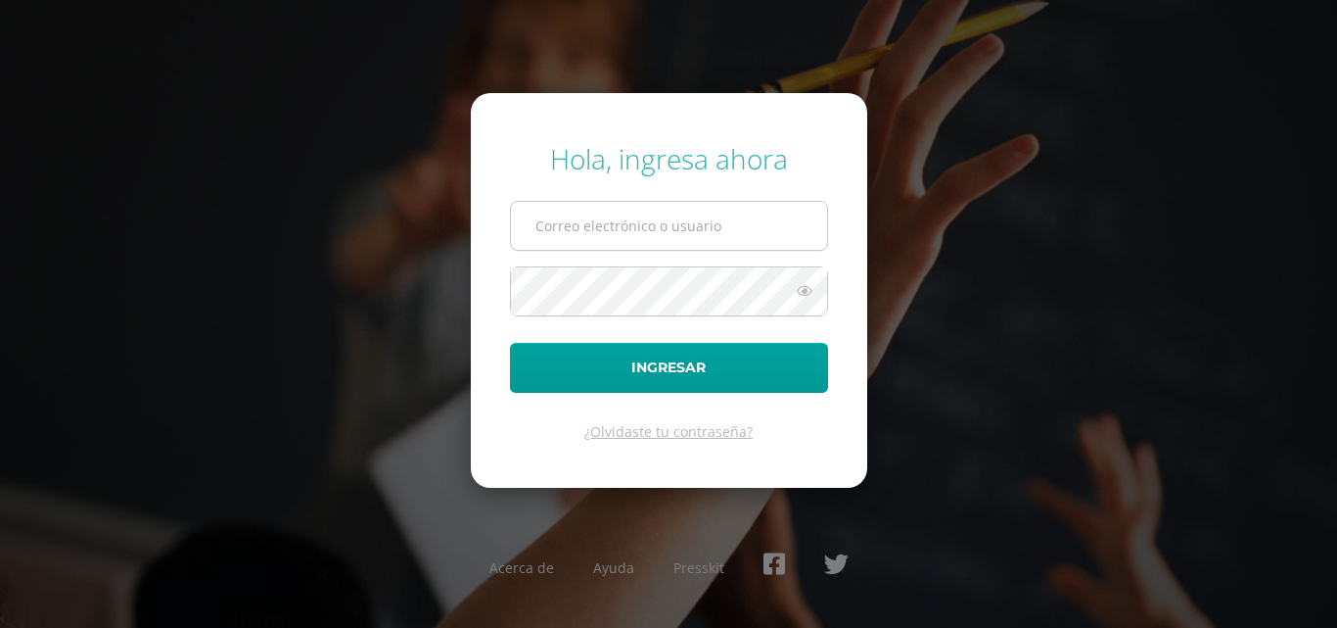
click at [602, 228] on input "text" at bounding box center [669, 226] width 316 height 48
type input "[EMAIL_ADDRESS][DOMAIN_NAME]"
click at [510, 343] on button "Ingresar" at bounding box center [669, 368] width 318 height 50
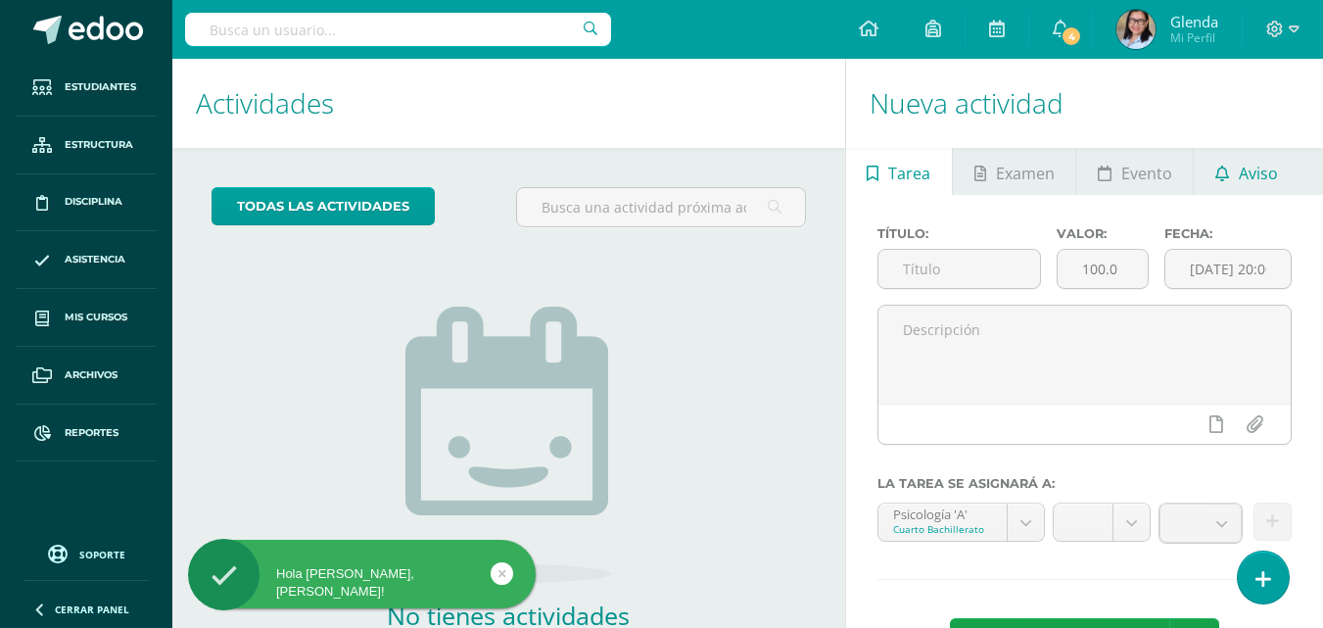
click at [1242, 168] on span "Aviso" at bounding box center [1258, 173] width 39 height 47
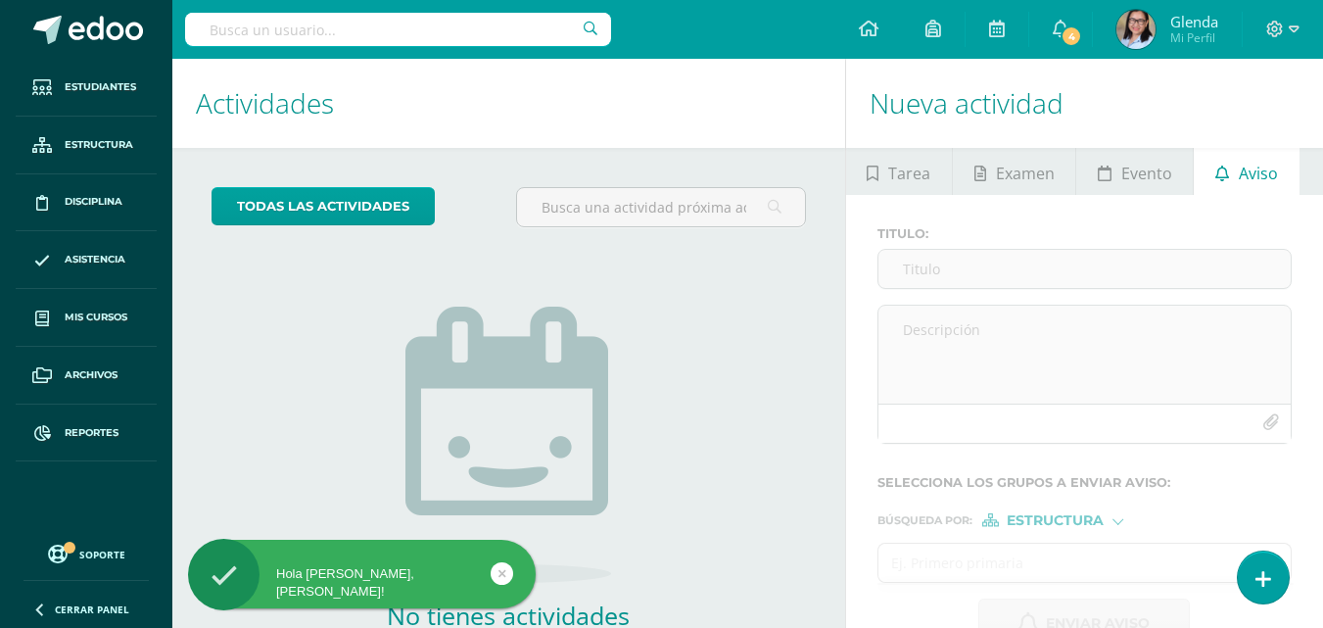
scroll to position [125, 0]
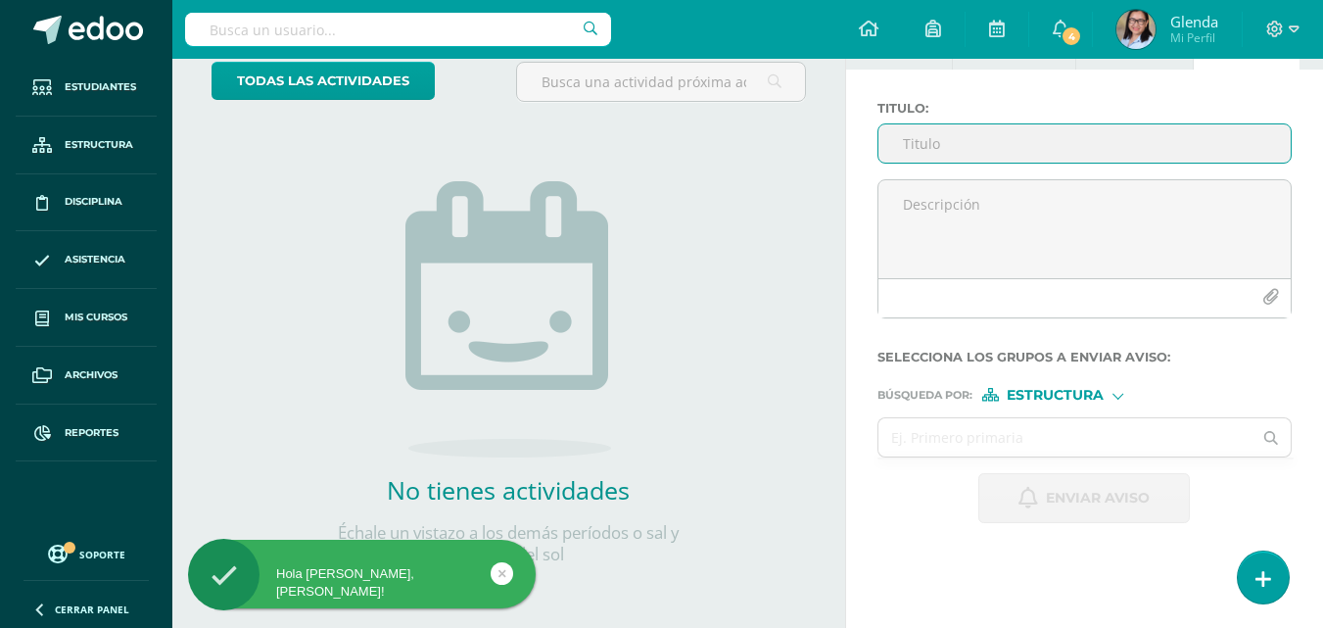
click at [901, 145] on input "Titulo :" at bounding box center [1084, 143] width 412 height 38
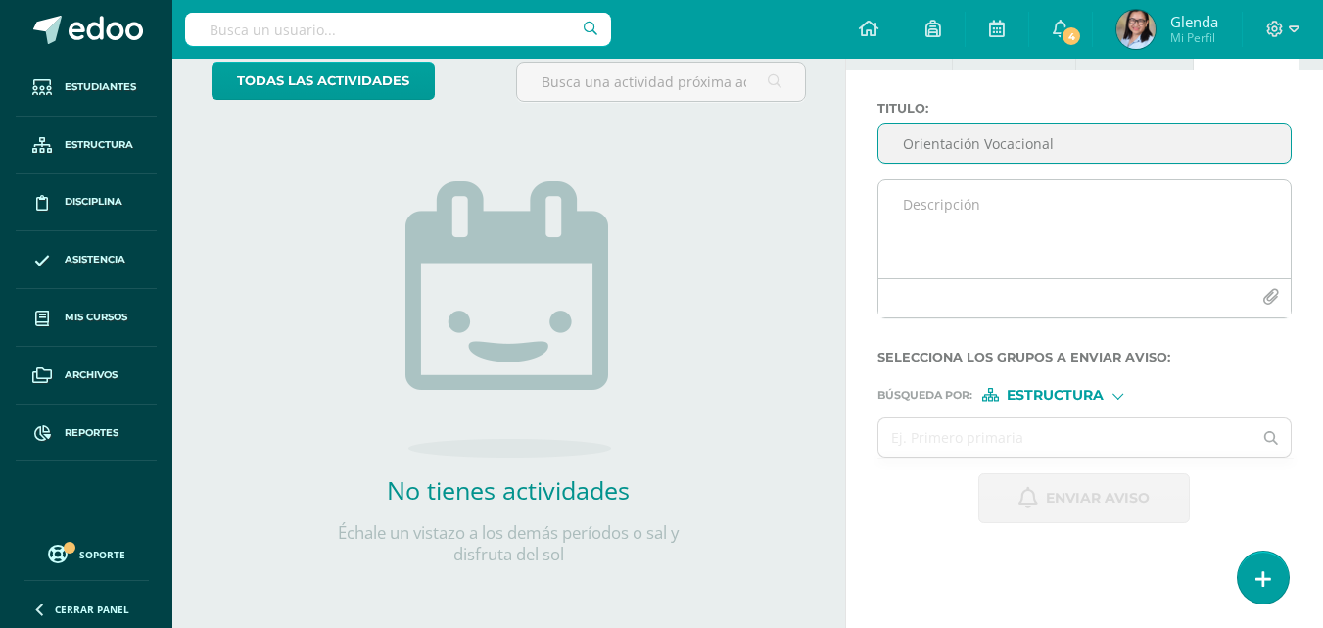
type input "Orientación Vocacional"
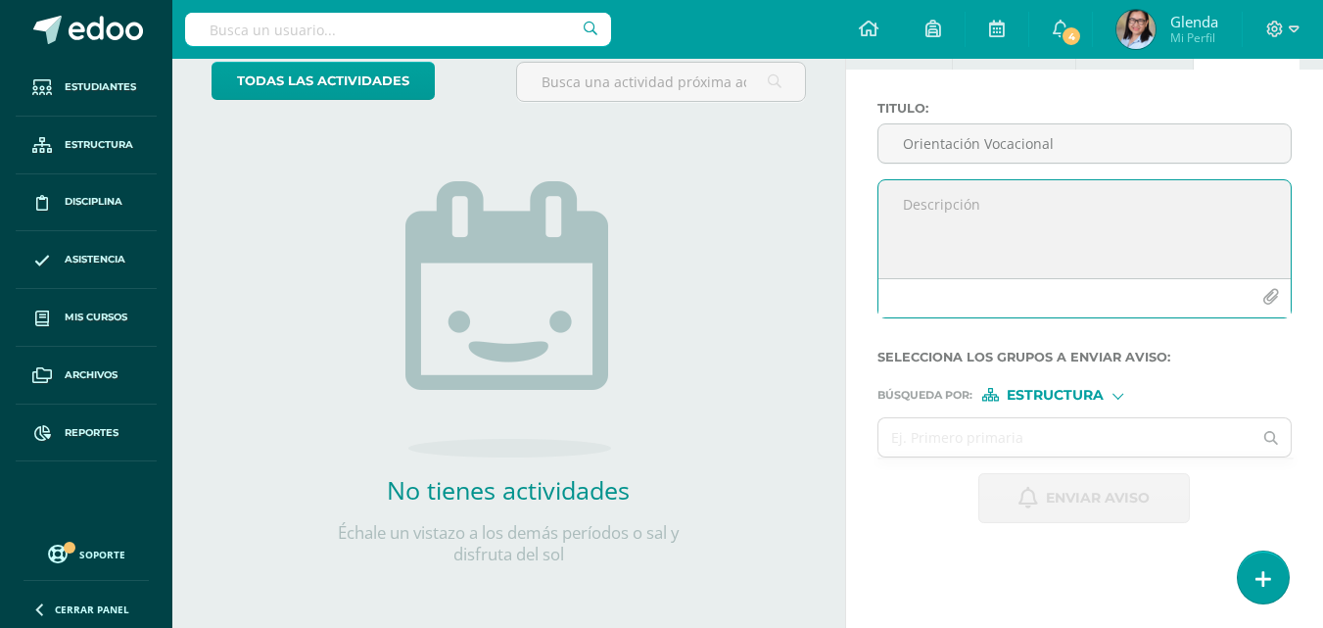
click at [909, 204] on textarea at bounding box center [1084, 229] width 412 height 98
paste textarea "Estimados padres de familia: Deseamos bendiciones a sus hogares. Por este medio…"
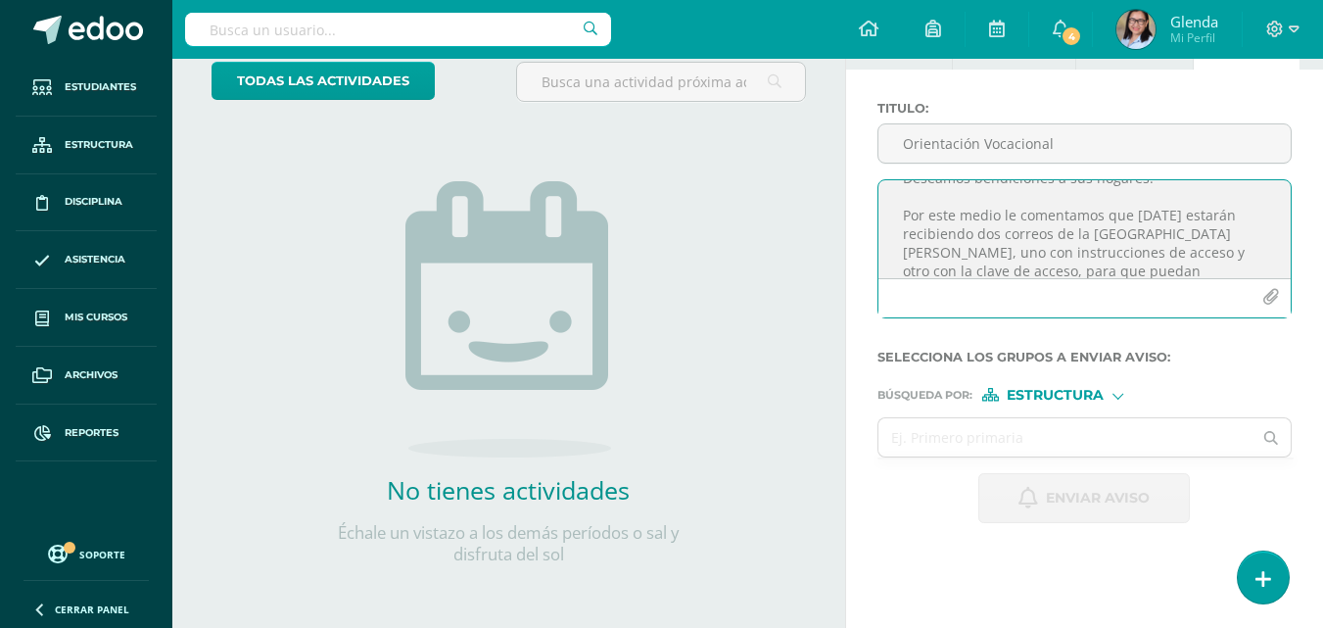
scroll to position [98, 0]
click at [971, 211] on textarea "Estimados padres de familia: Deseamos bendiciones a sus hogares. Por este medio…" at bounding box center [1084, 229] width 412 height 98
click at [991, 217] on textarea "Estimados padres de familia: Deseamos bendiciones a sus hogares. Por este medio…" at bounding box center [1084, 229] width 412 height 98
click at [1022, 215] on textarea "Estimados padres de familia: Deseamos bendiciones a sus hogares. Por este medio…" at bounding box center [1084, 229] width 412 height 98
drag, startPoint x: 978, startPoint y: 217, endPoint x: 1101, endPoint y: 219, distance: 123.4
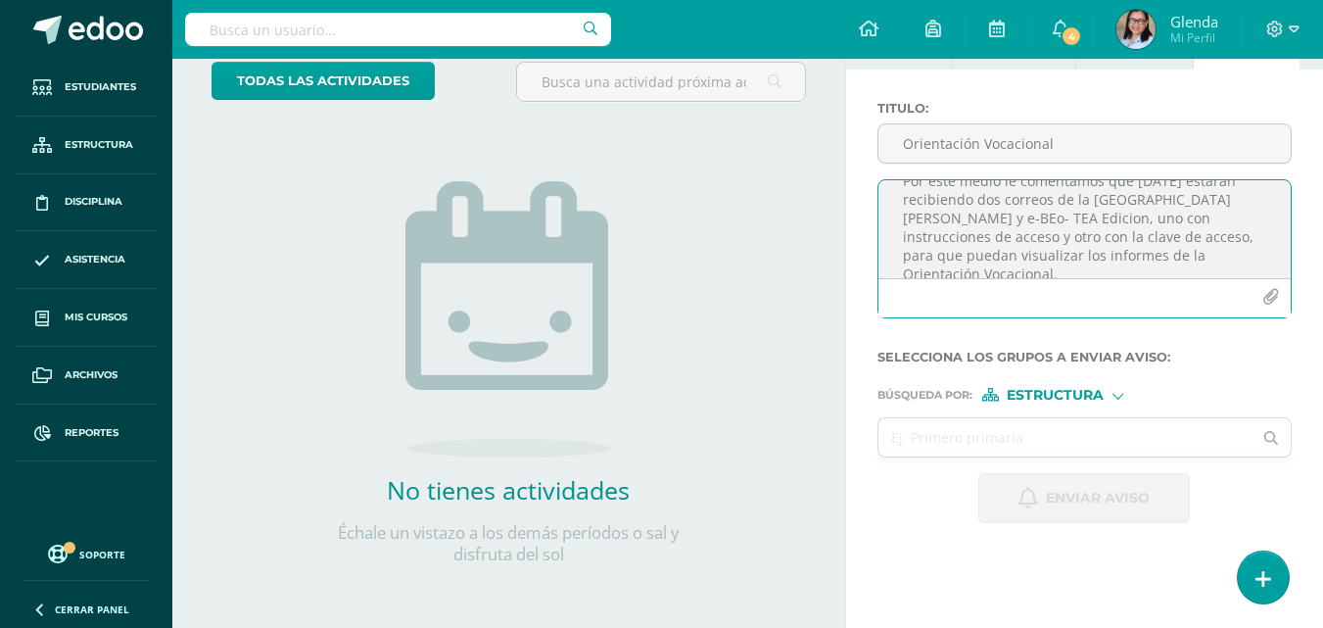
click at [1101, 219] on textarea "Estimados padres de familia: Deseamos bendiciones a sus hogares. Por este medio…" at bounding box center [1084, 229] width 412 height 98
type textarea "Estimados padres de familia: Deseamos bendiciones a sus hogares. Por este medio…"
click at [1193, 396] on label "Búsqueda por : Estructura Estructura Persona" at bounding box center [1084, 395] width 414 height 14
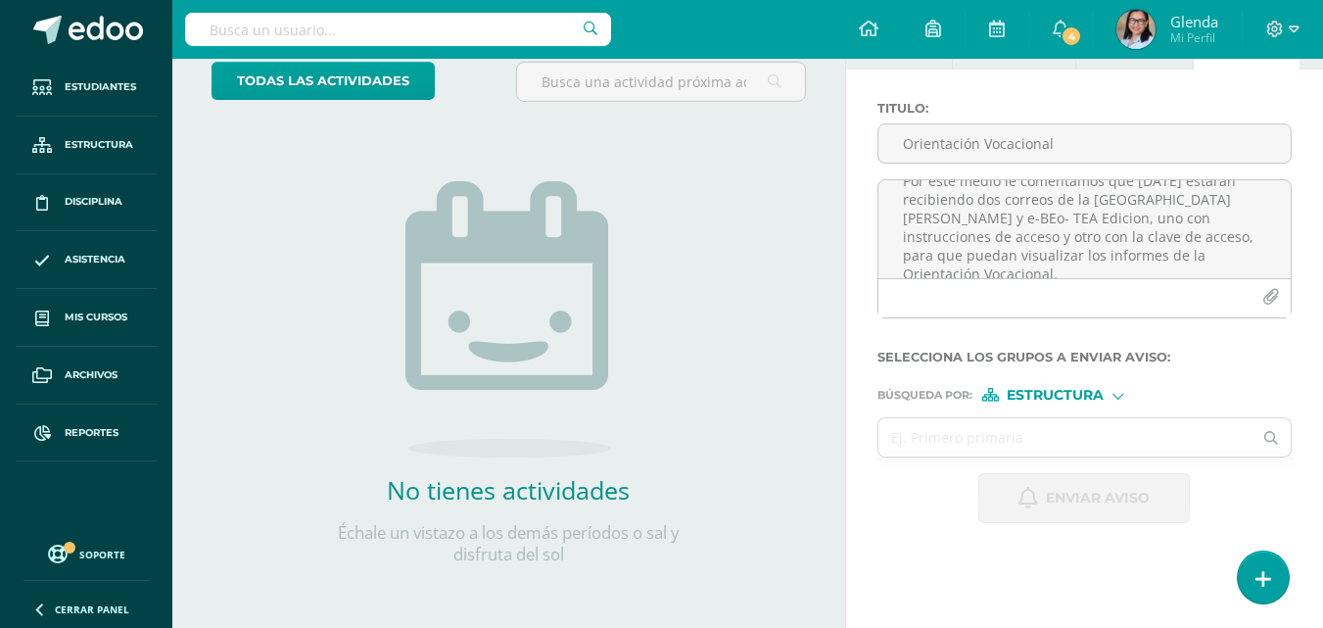
click at [1121, 399] on div "Estructura" at bounding box center [1055, 395] width 147 height 14
click at [1071, 425] on span "Estructura" at bounding box center [1079, 420] width 97 height 11
click at [1033, 426] on input "text" at bounding box center [1065, 437] width 374 height 38
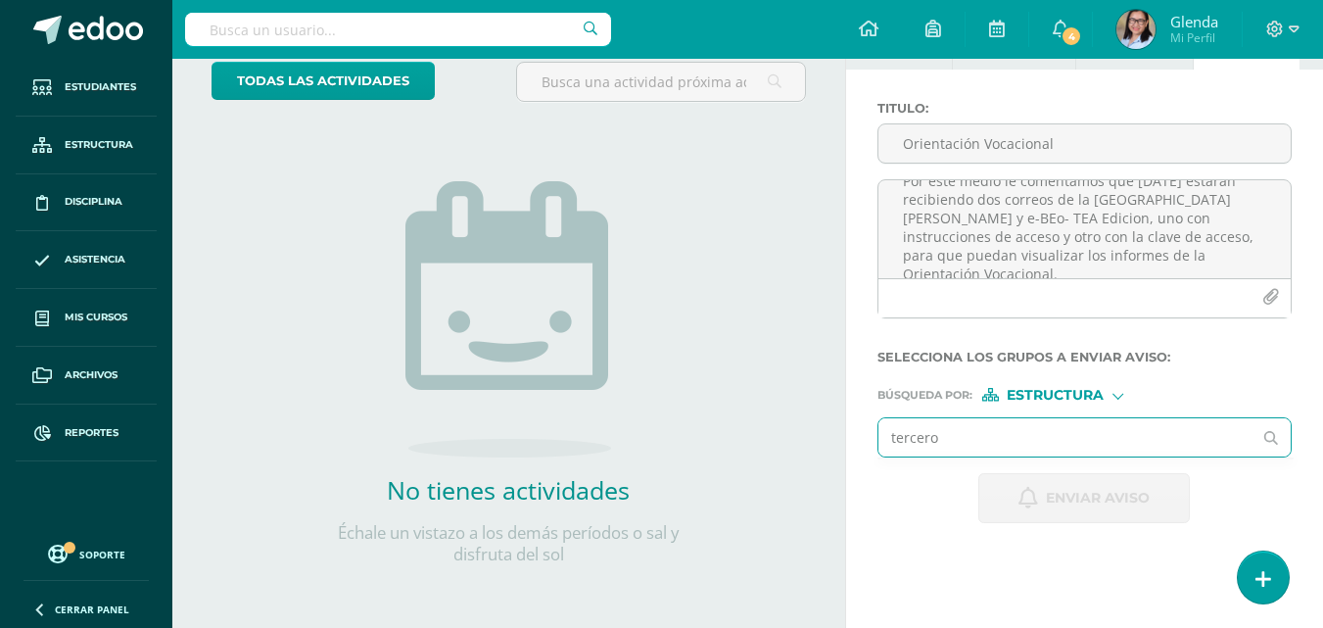
type input "tercero"
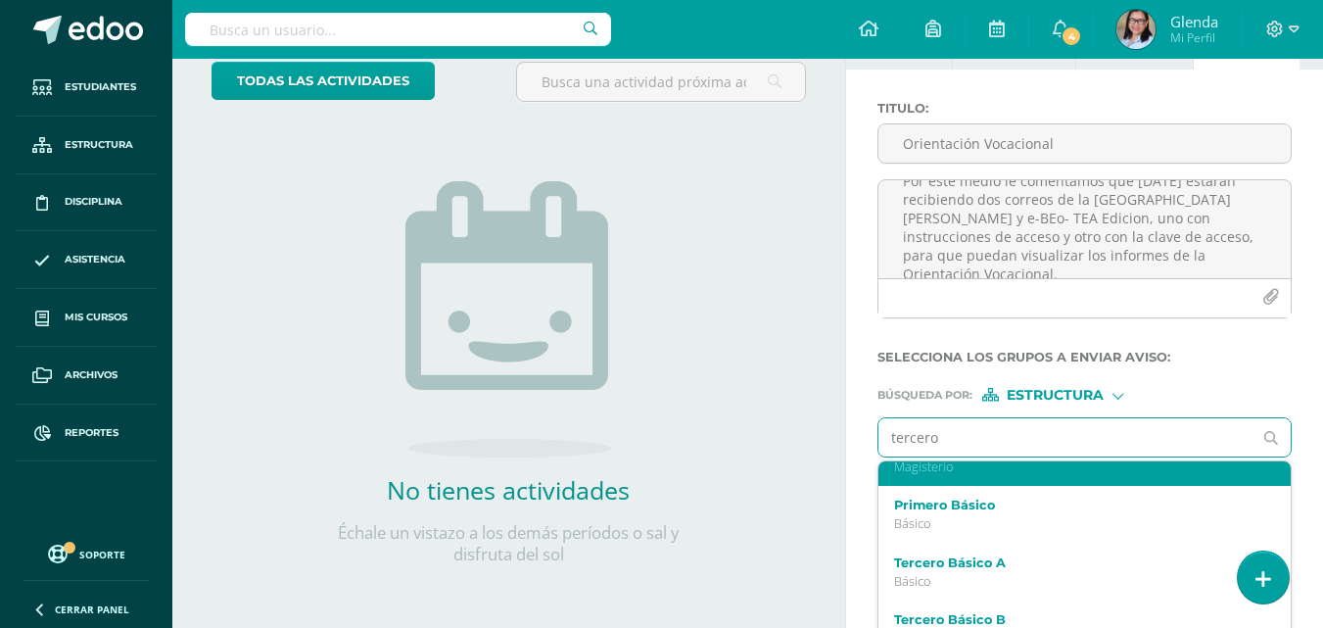
scroll to position [294, 0]
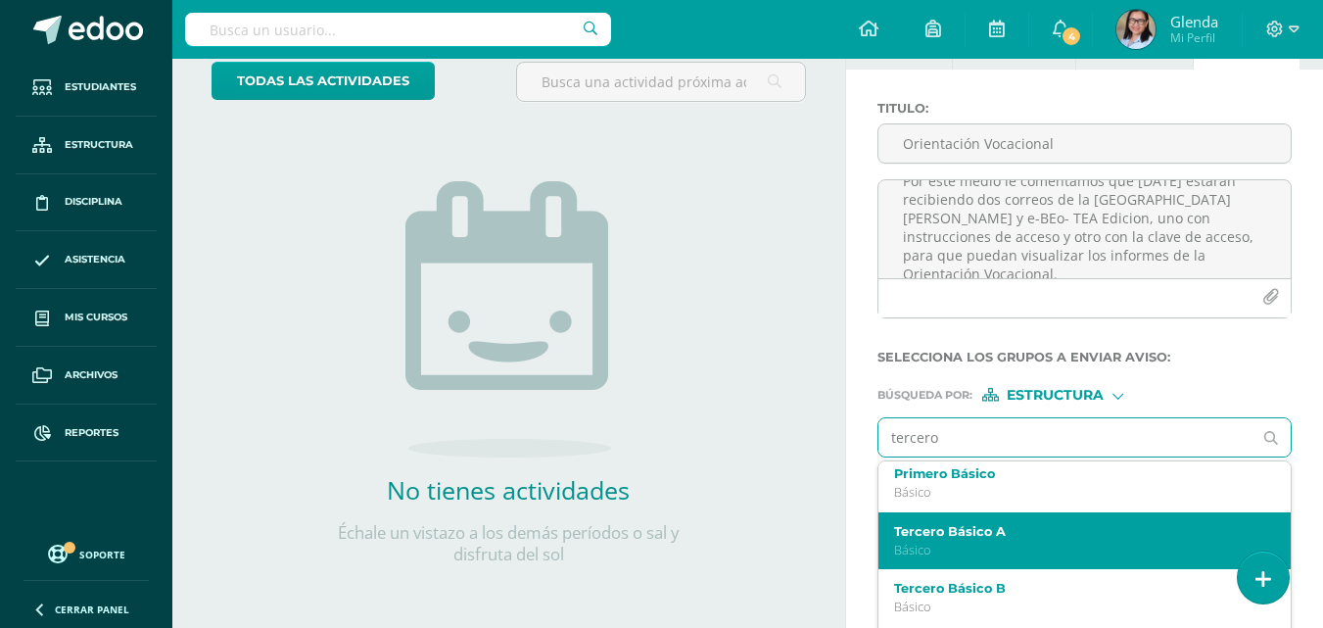
click at [981, 535] on label "Tercero Básico A" at bounding box center [1077, 531] width 366 height 15
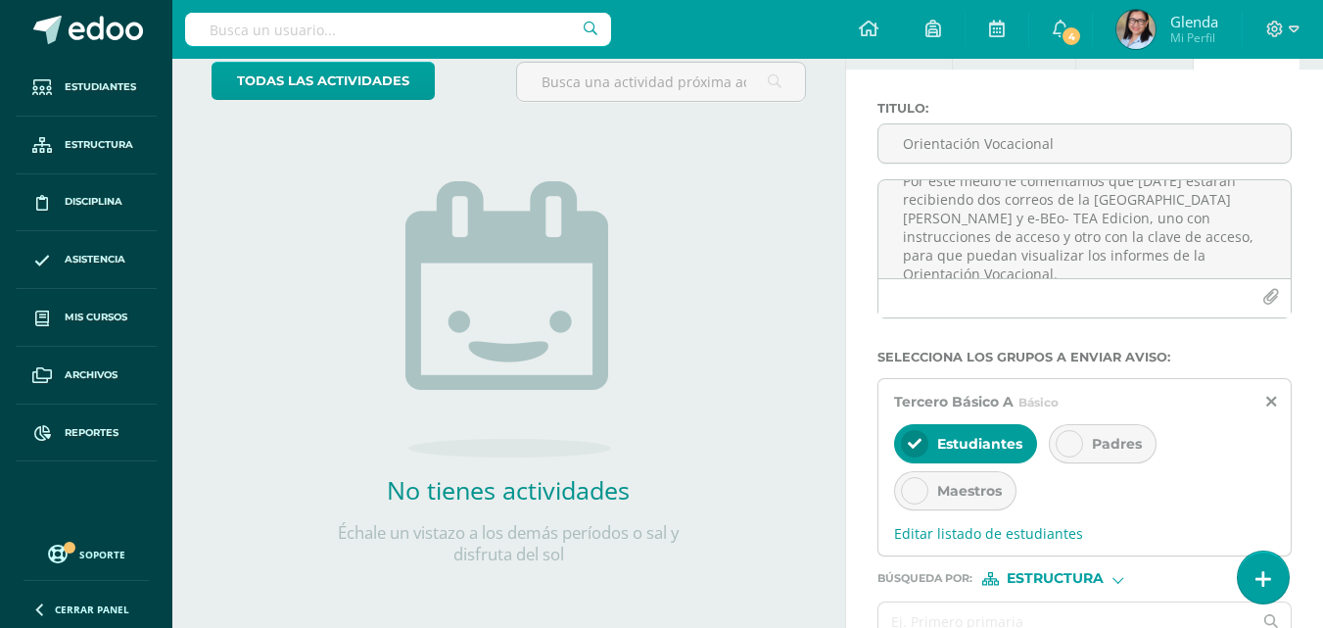
click at [1065, 453] on div at bounding box center [1068, 443] width 27 height 27
click at [938, 611] on input "text" at bounding box center [1065, 621] width 374 height 38
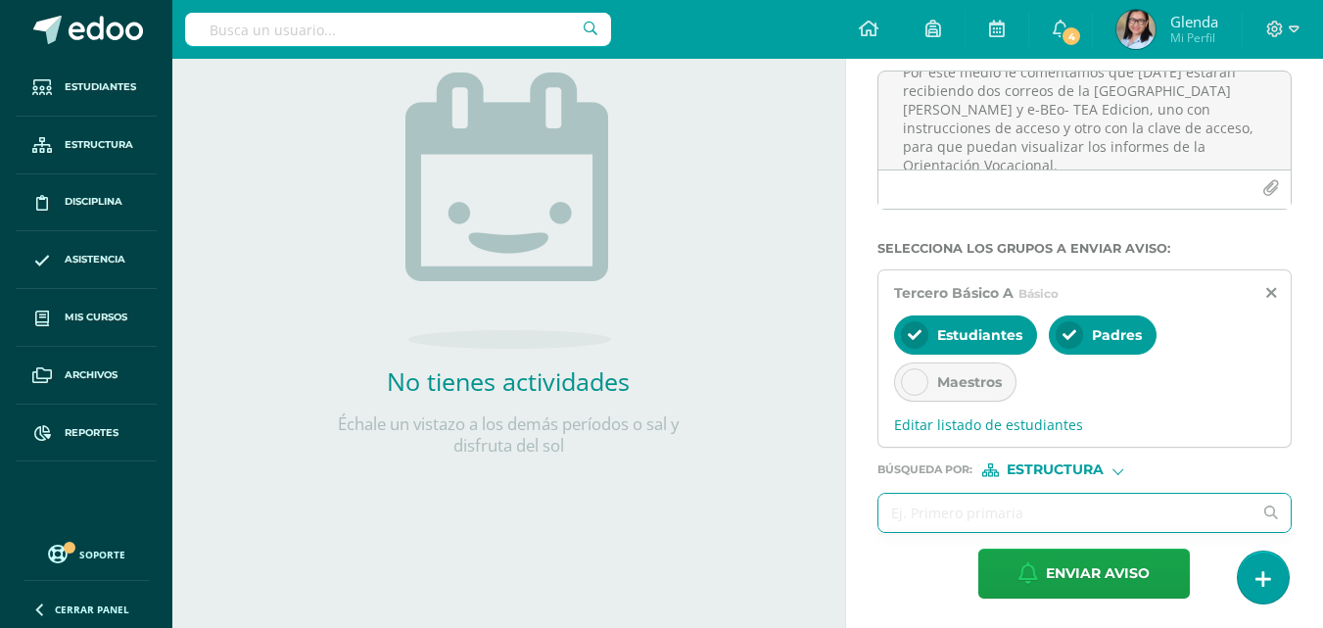
scroll to position [236, 0]
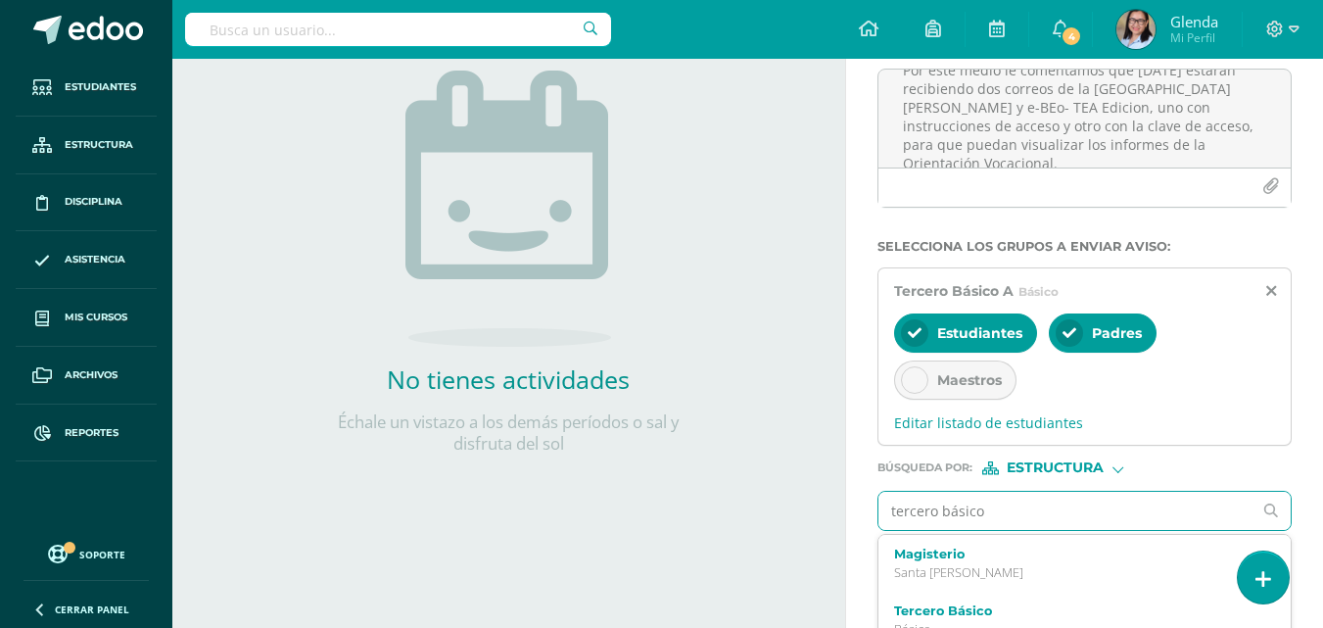
type input "tercero básico b"
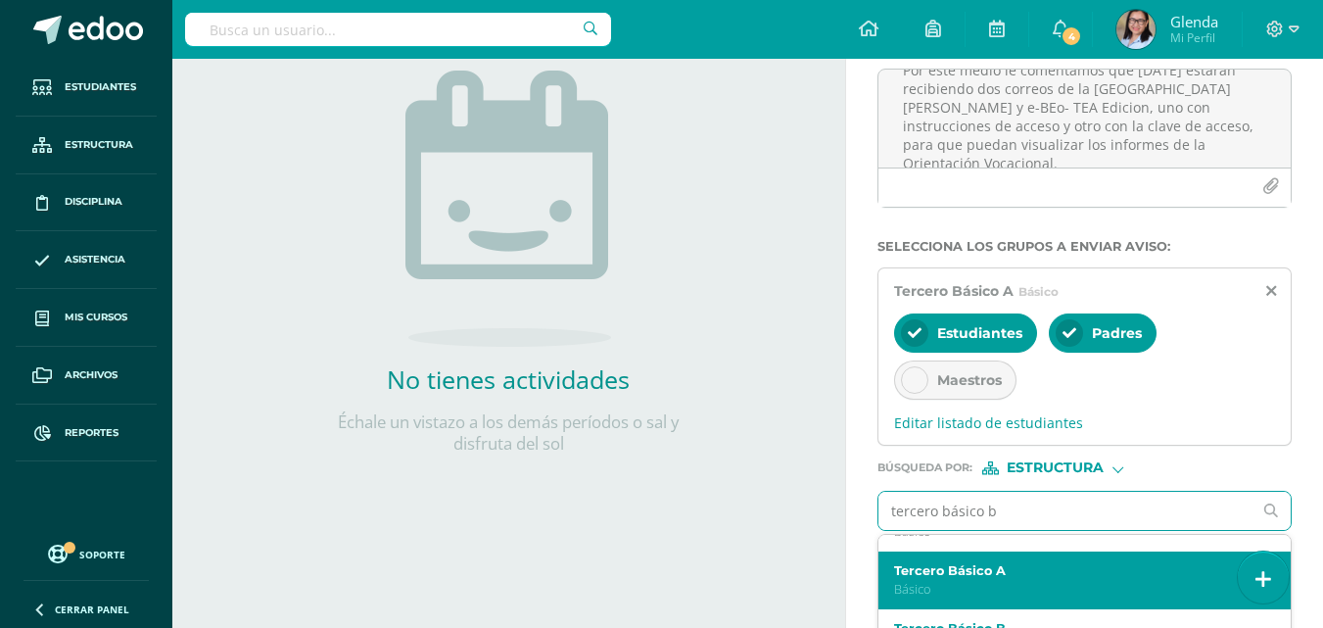
scroll to position [196, 0]
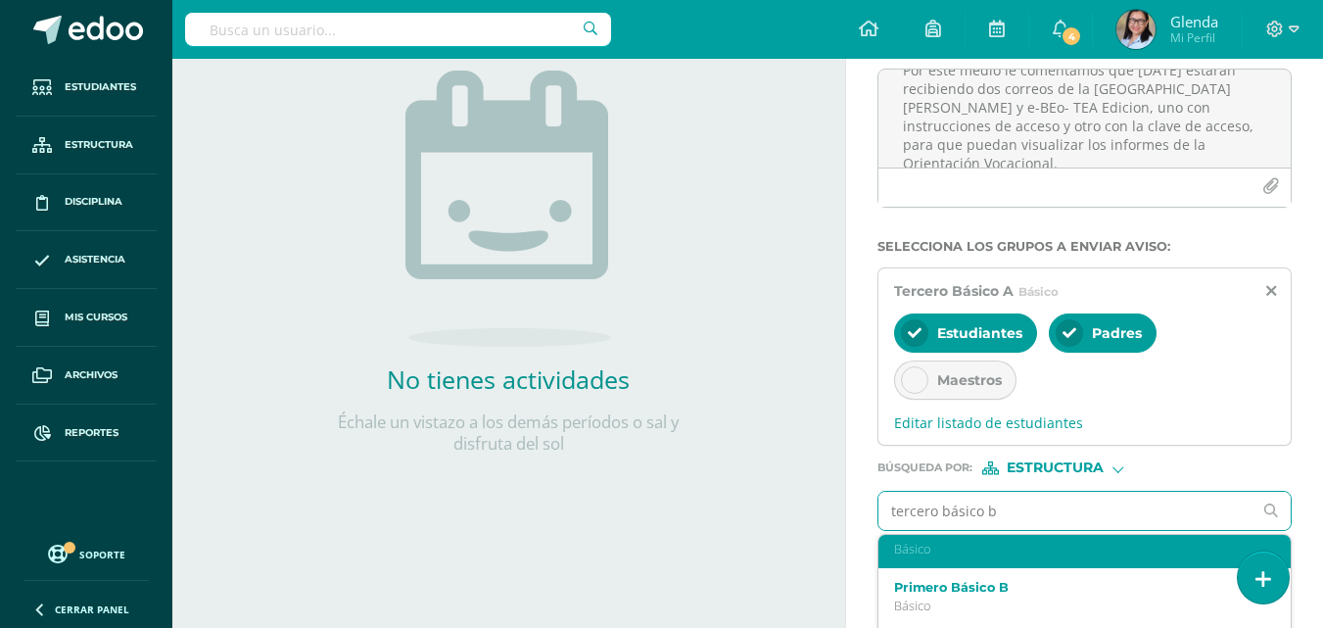
click at [945, 551] on p "Básico" at bounding box center [1077, 548] width 366 height 17
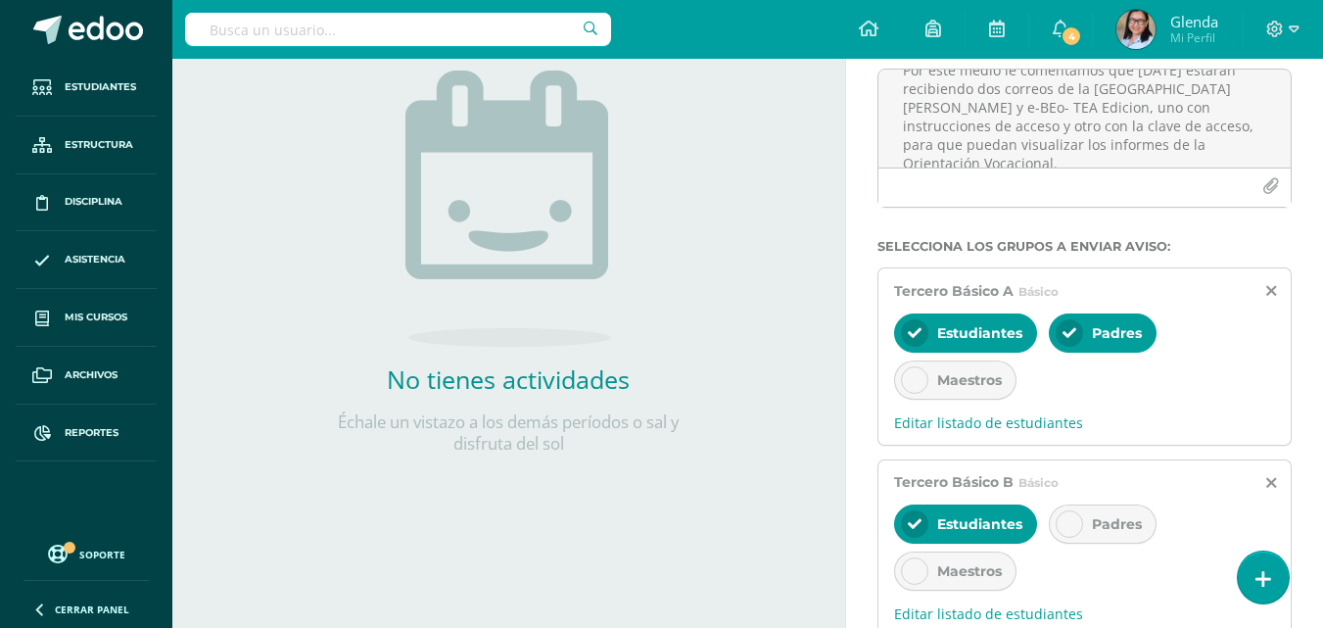
click at [1067, 524] on icon at bounding box center [1069, 524] width 14 height 14
click at [913, 384] on icon at bounding box center [915, 380] width 14 height 14
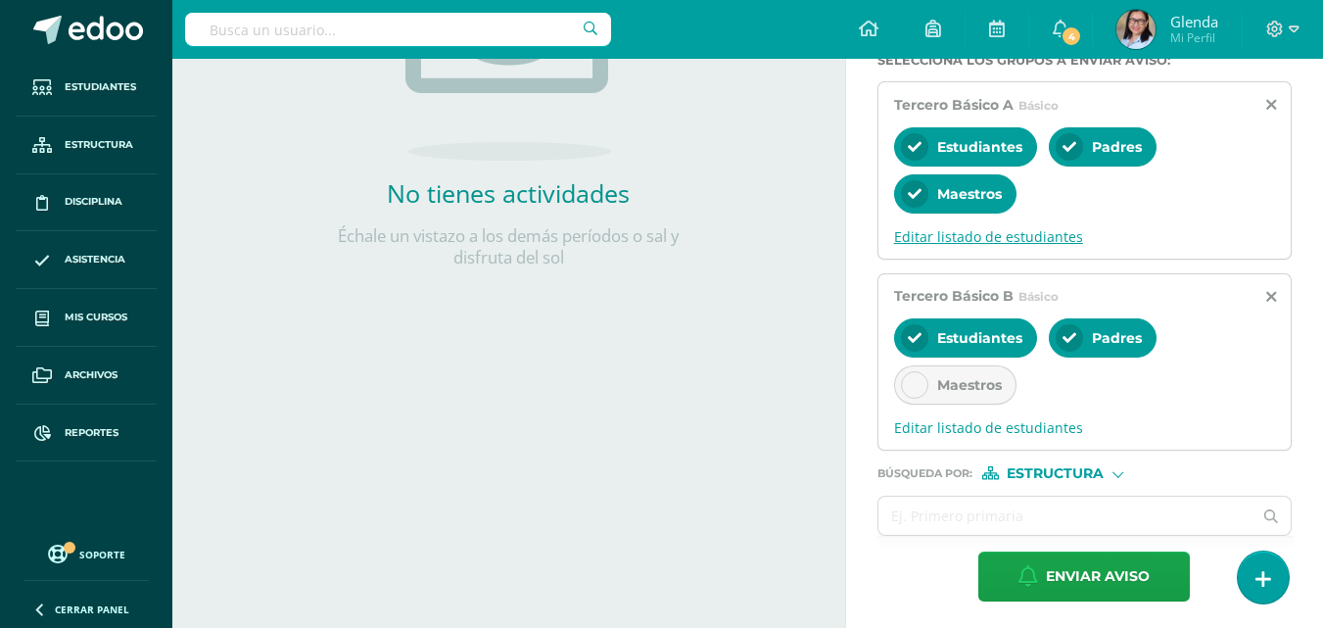
scroll to position [427, 0]
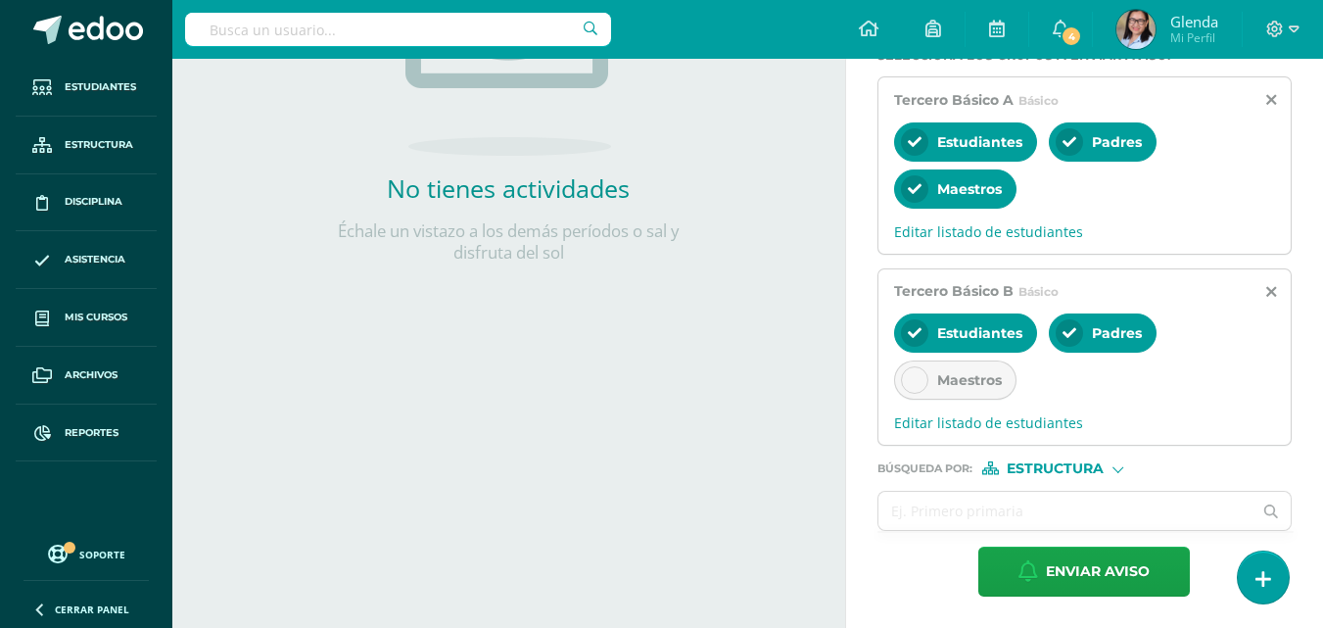
click at [913, 380] on icon at bounding box center [915, 380] width 14 height 14
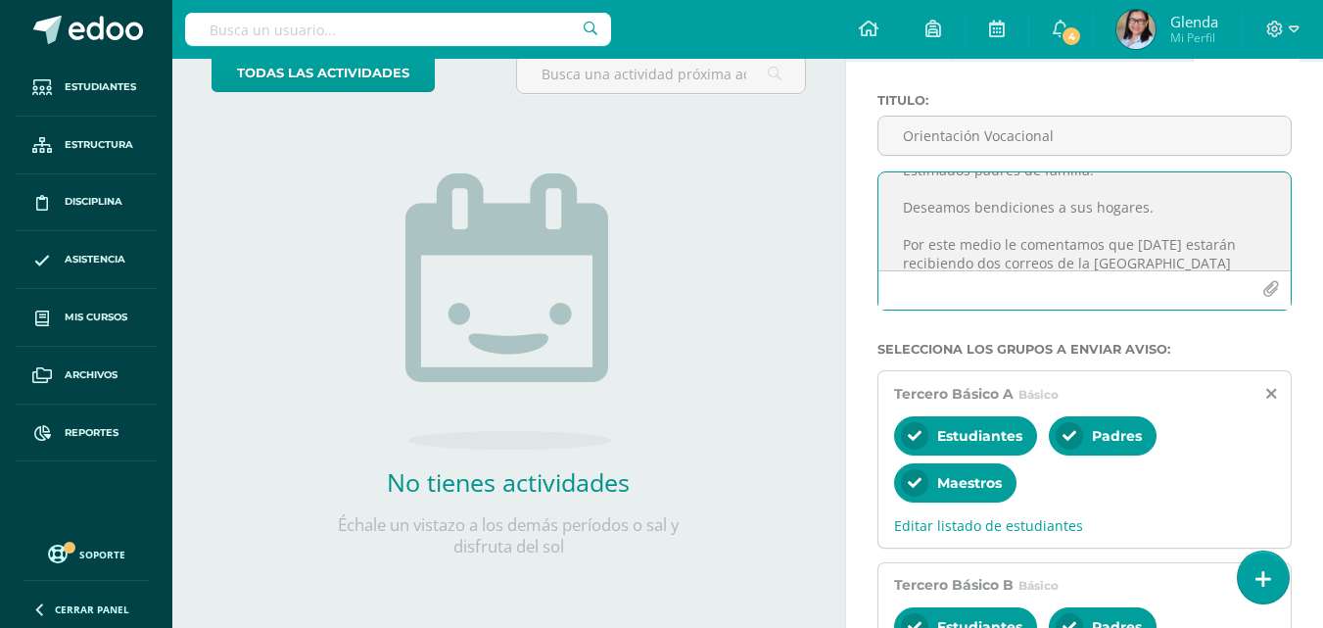
scroll to position [39, 0]
click at [1012, 233] on textarea "Estimados padres de familia: Deseamos bendiciones a sus hogares. Por este medio…" at bounding box center [1084, 221] width 412 height 98
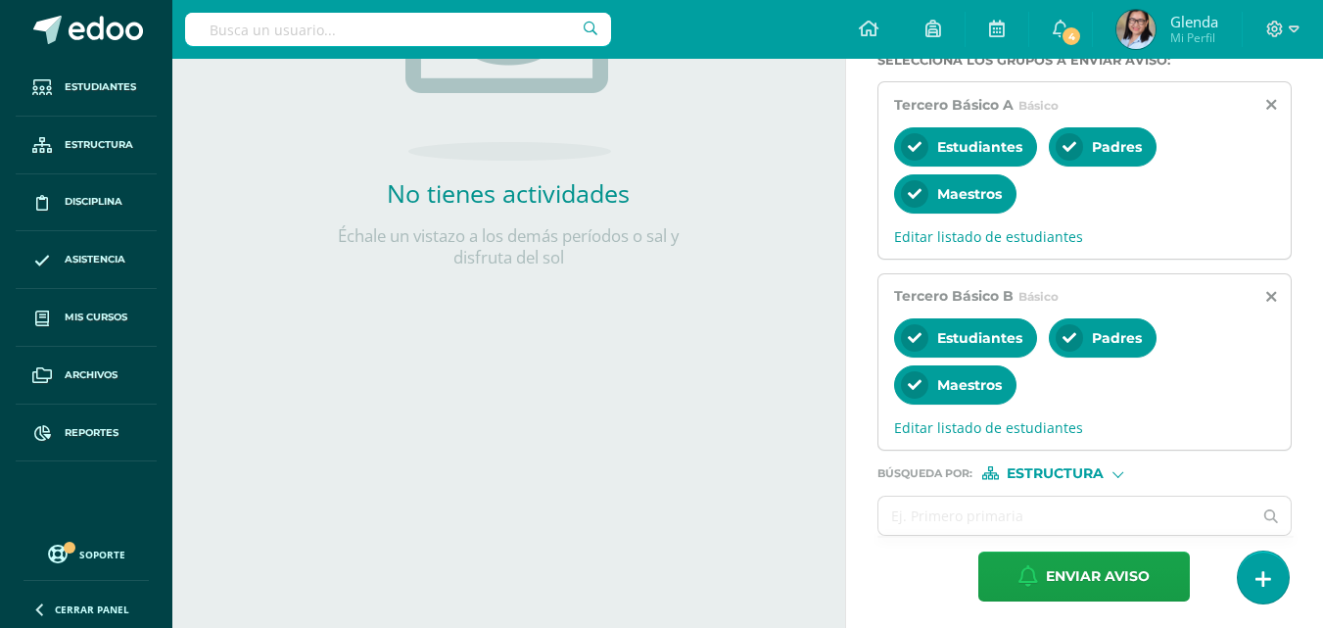
scroll to position [427, 0]
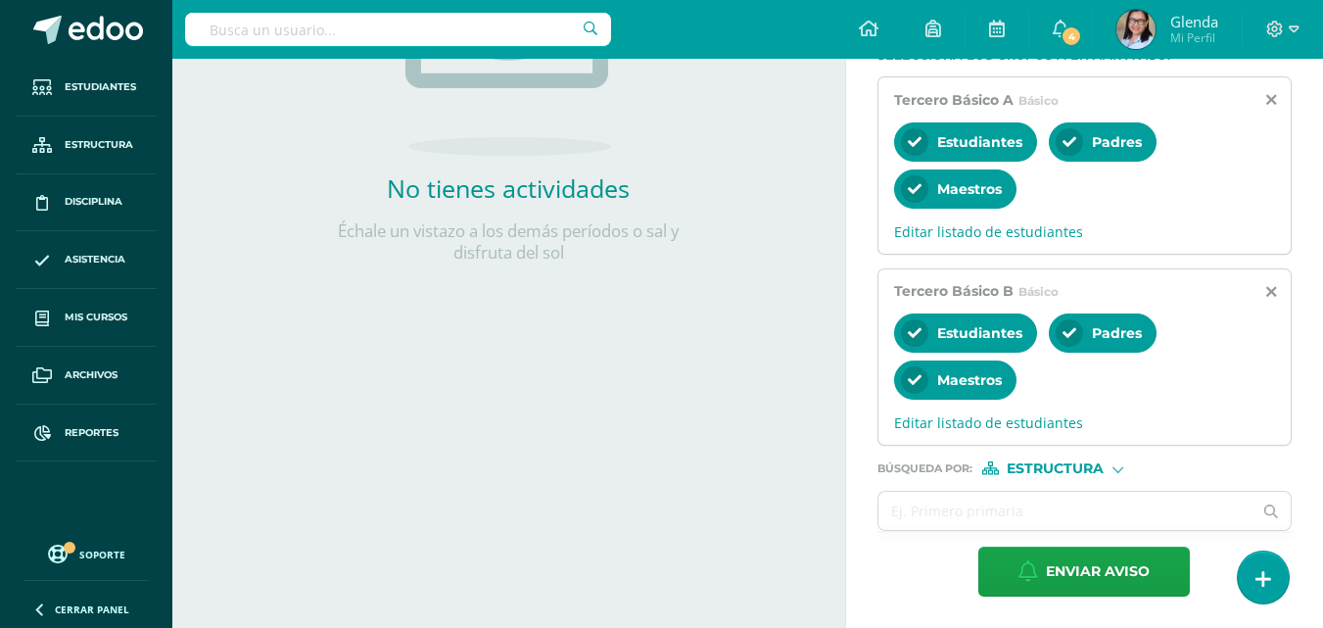
type textarea "Estimados padres de familia: Deseamos bendiciones a sus hogares. Por este medio…"
click at [1115, 469] on div at bounding box center [1117, 467] width 11 height 11
click at [1039, 520] on span "Persona" at bounding box center [1063, 519] width 70 height 11
click at [961, 520] on input "text" at bounding box center [1065, 510] width 374 height 38
type input "[PERSON_NAME]"
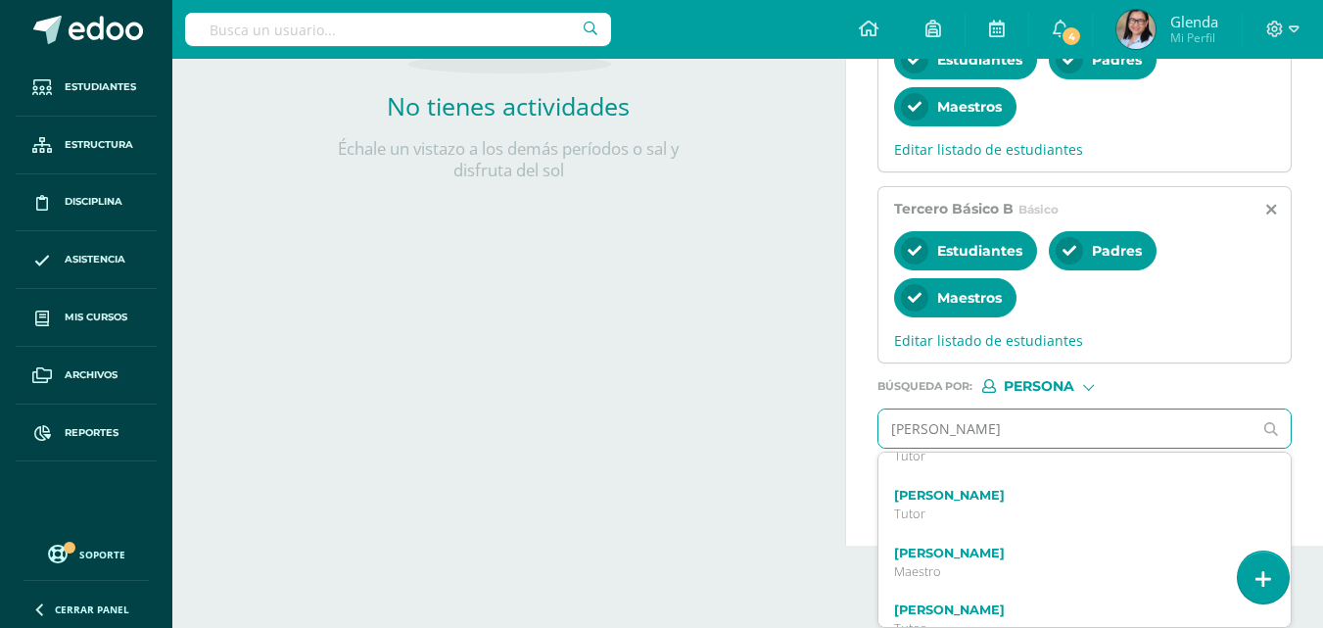
scroll to position [196, 0]
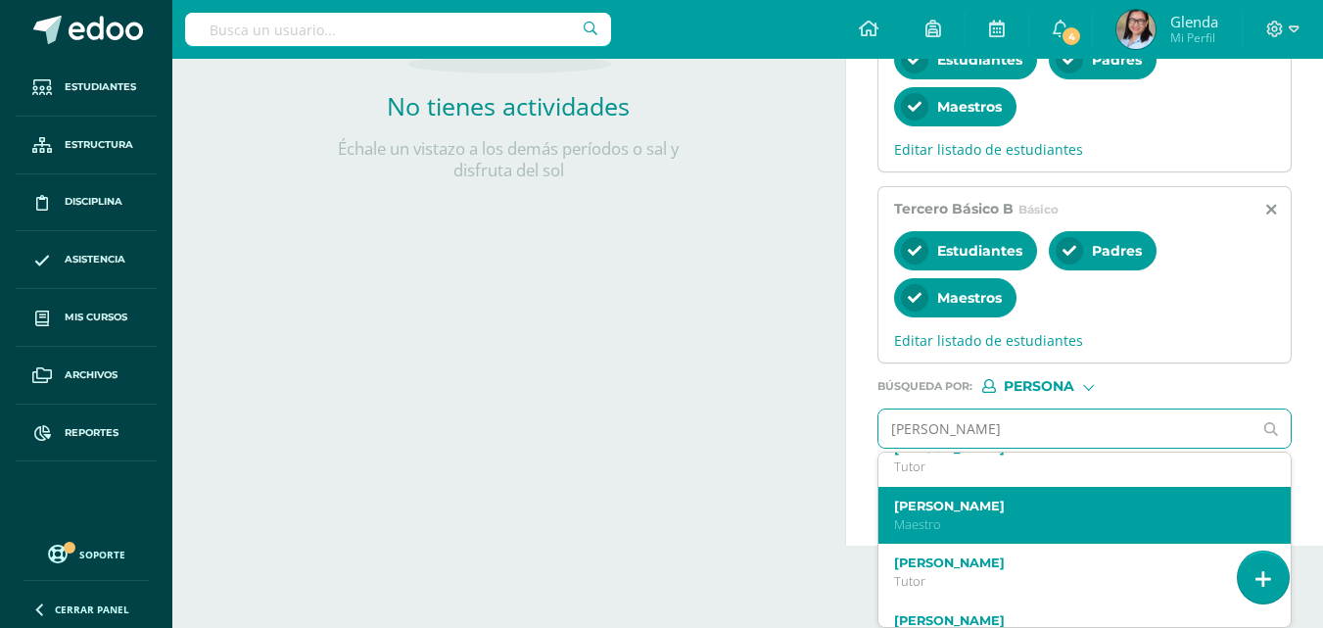
click at [986, 519] on p "Maestro" at bounding box center [1077, 524] width 366 height 17
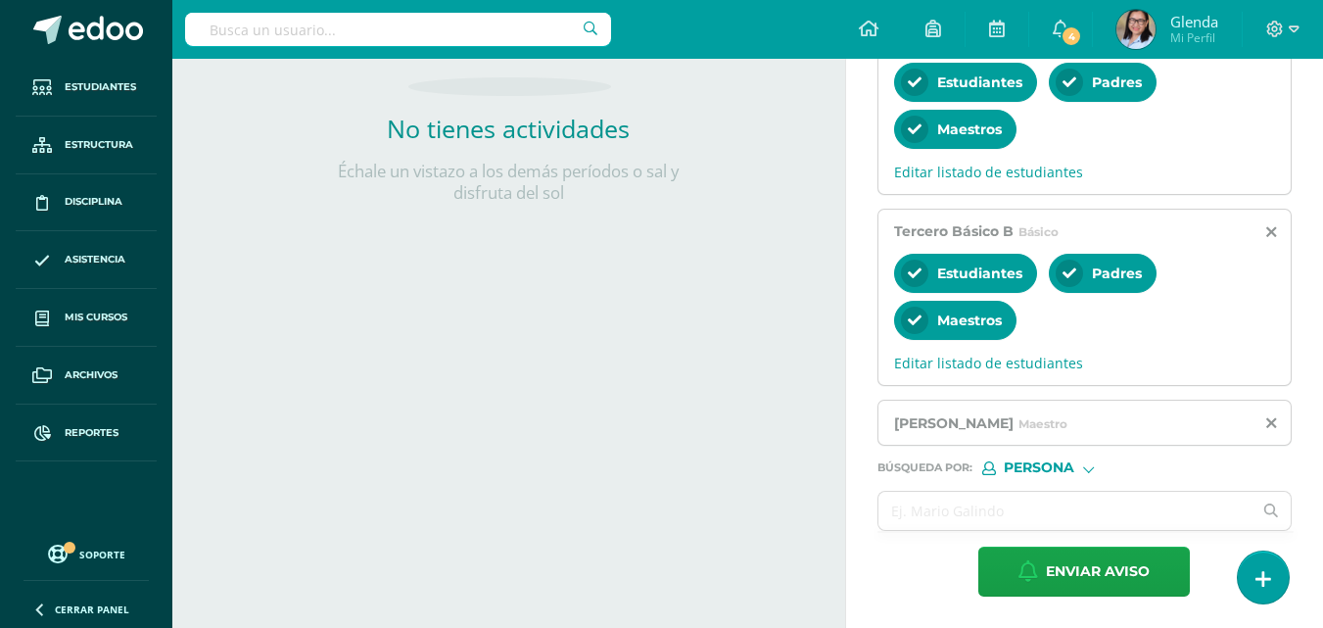
scroll to position [0, 0]
click at [978, 494] on input "text" at bounding box center [1065, 510] width 374 height 38
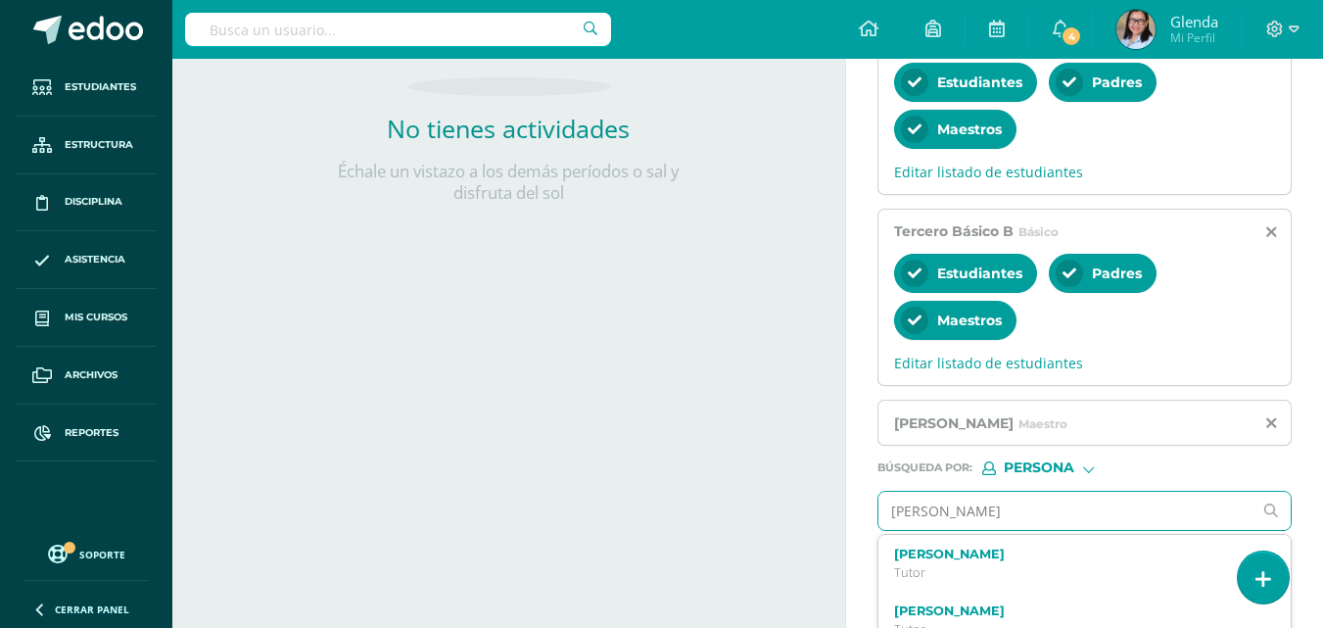
type input "violeta"
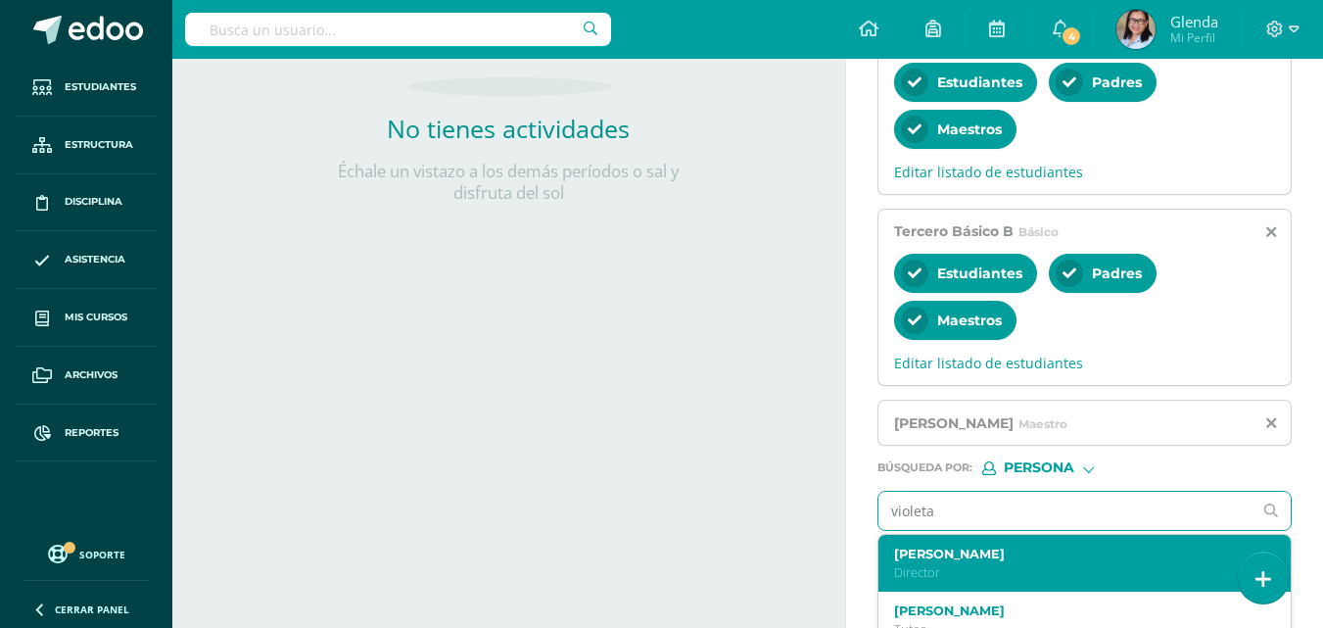
click at [967, 549] on label "[PERSON_NAME]" at bounding box center [1077, 553] width 366 height 15
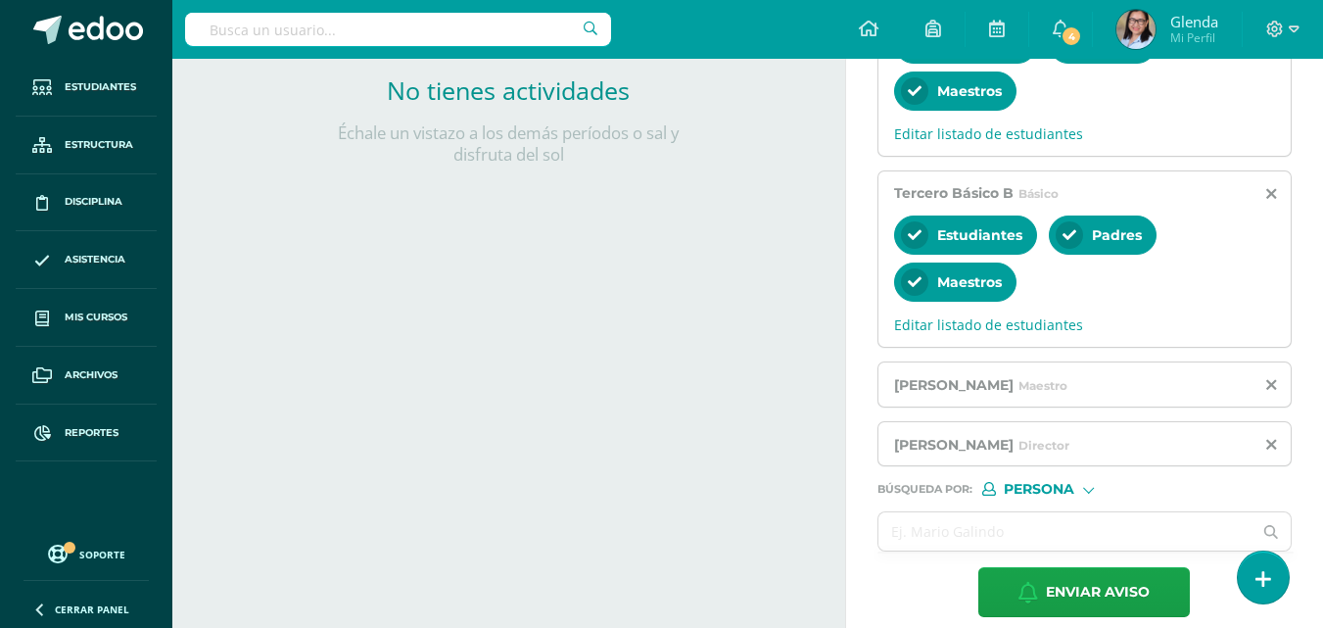
scroll to position [545, 0]
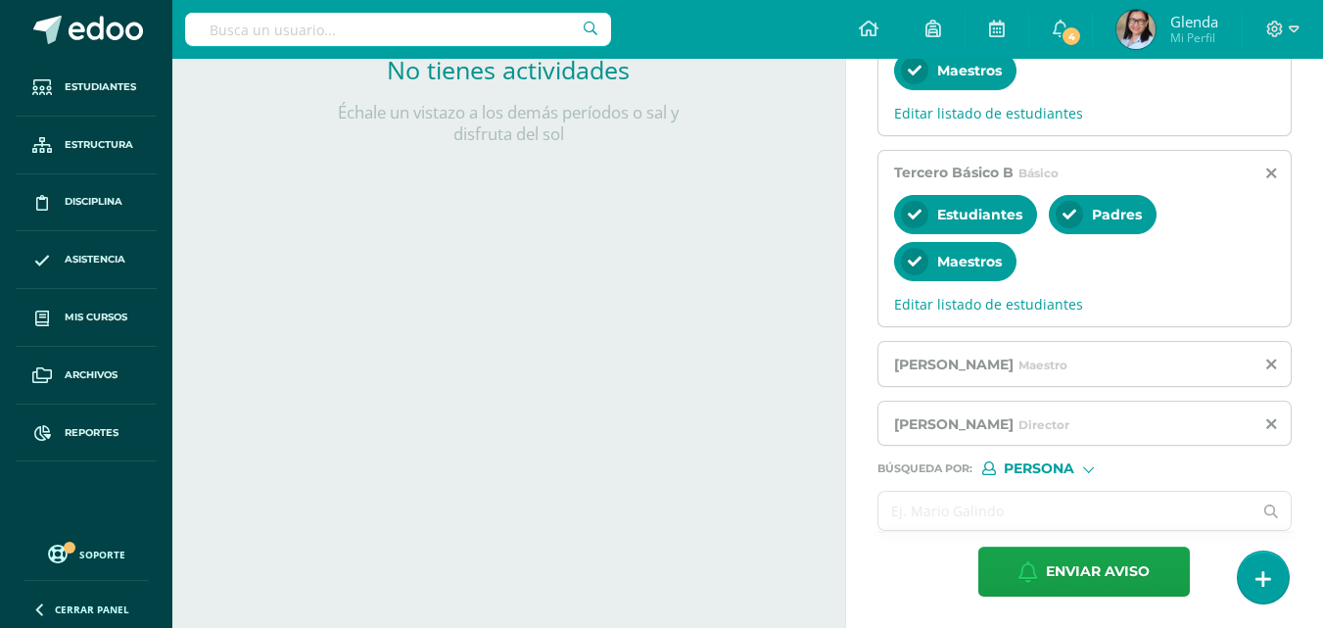
click at [969, 517] on input "text" at bounding box center [1065, 510] width 374 height 38
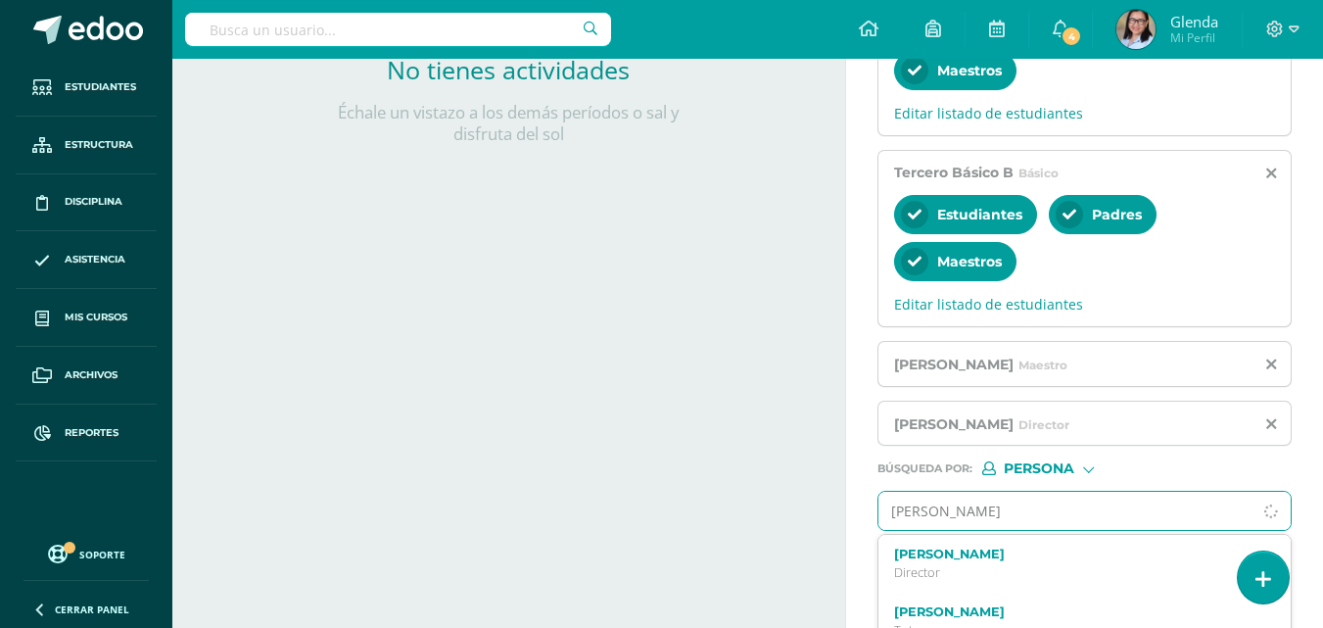
type input "[PERSON_NAME]"
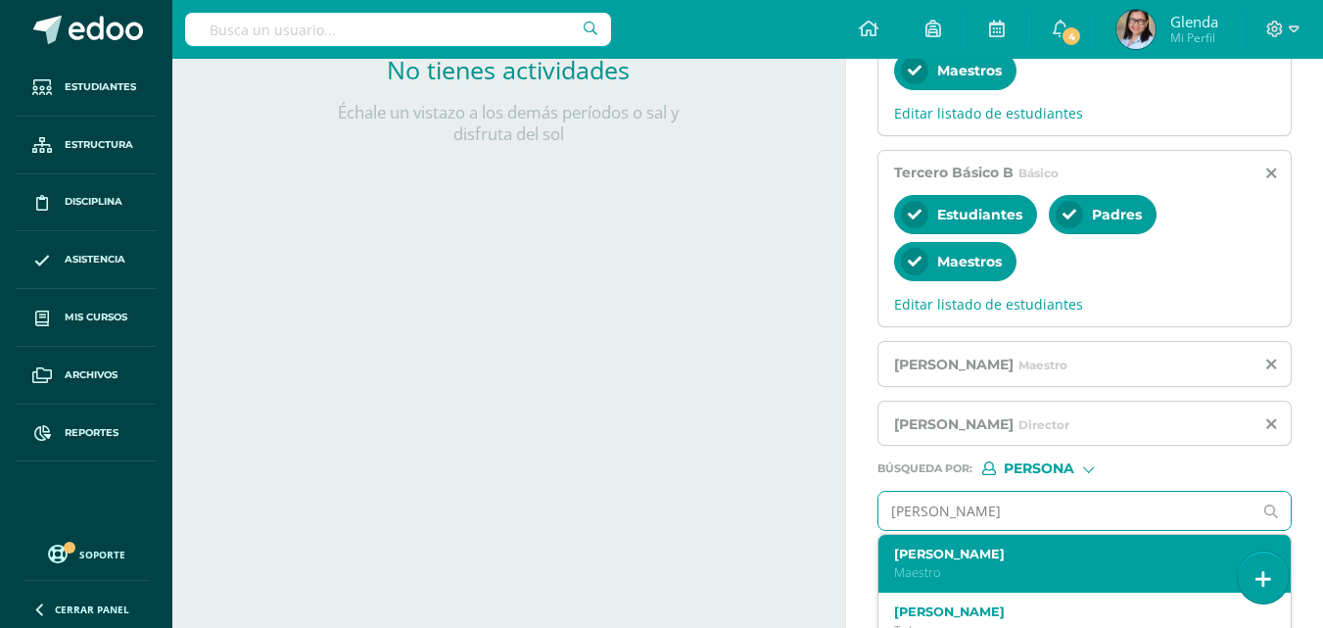
click at [971, 548] on label "[PERSON_NAME]" at bounding box center [1077, 553] width 366 height 15
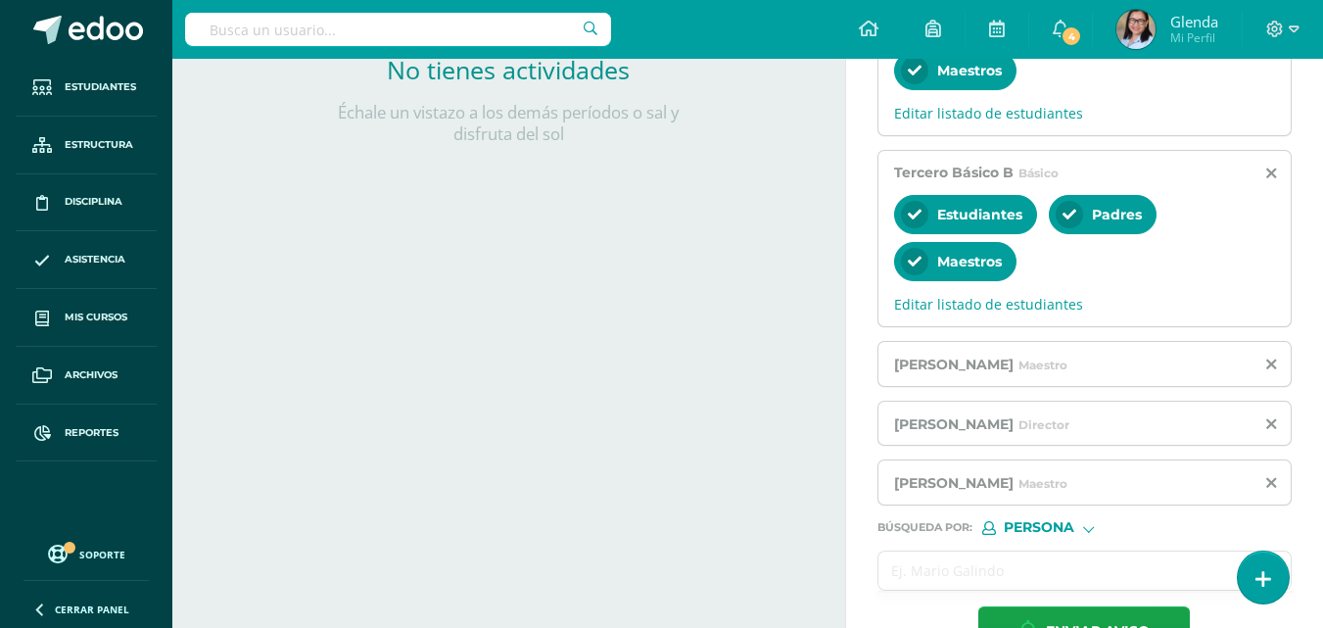
click at [971, 558] on input "text" at bounding box center [1065, 570] width 374 height 38
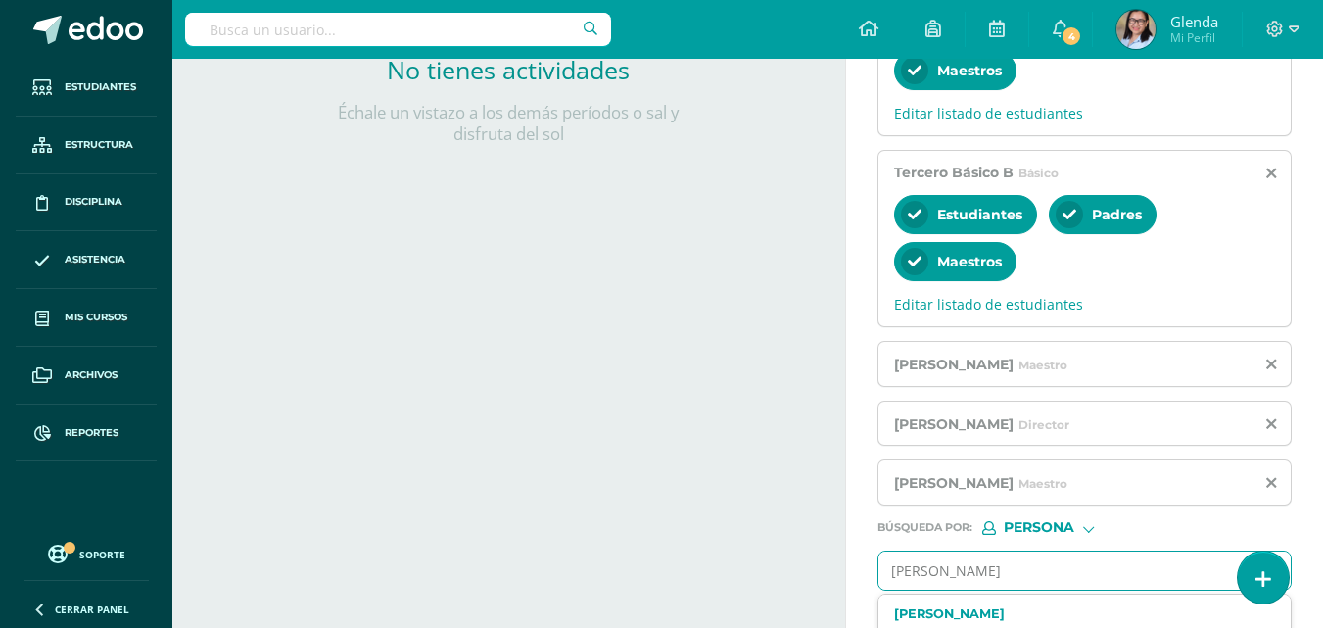
type input "[PERSON_NAME]"
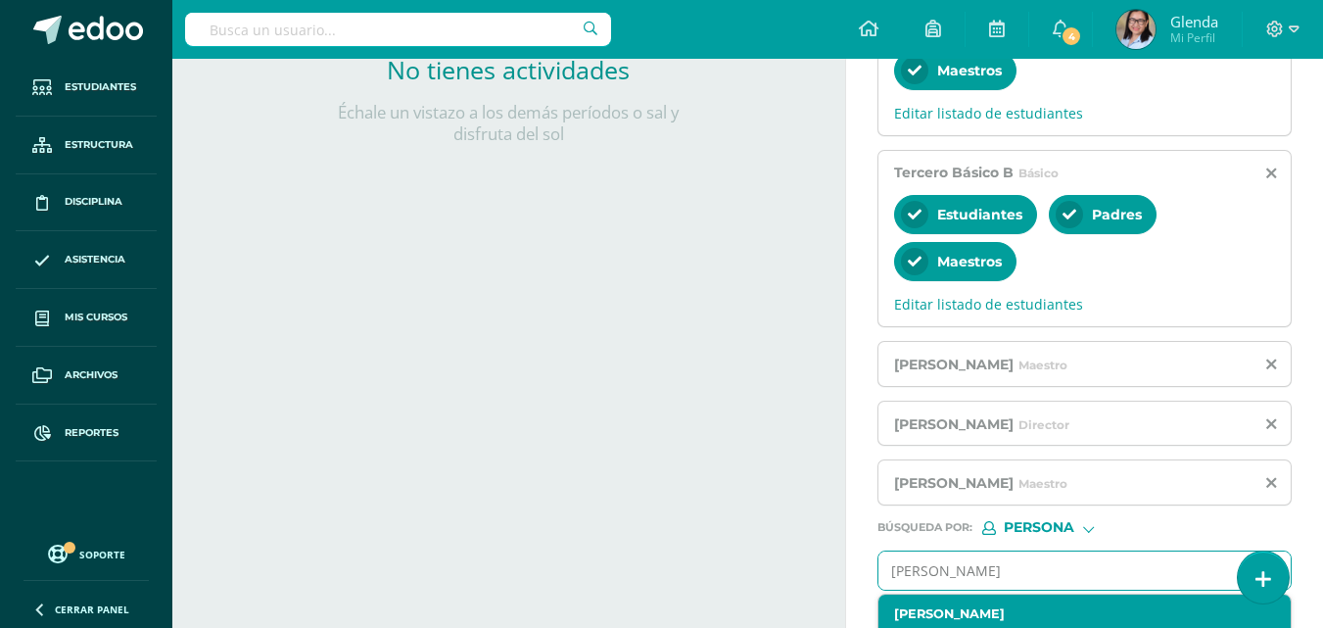
click at [984, 614] on label "[PERSON_NAME]" at bounding box center [1077, 613] width 366 height 15
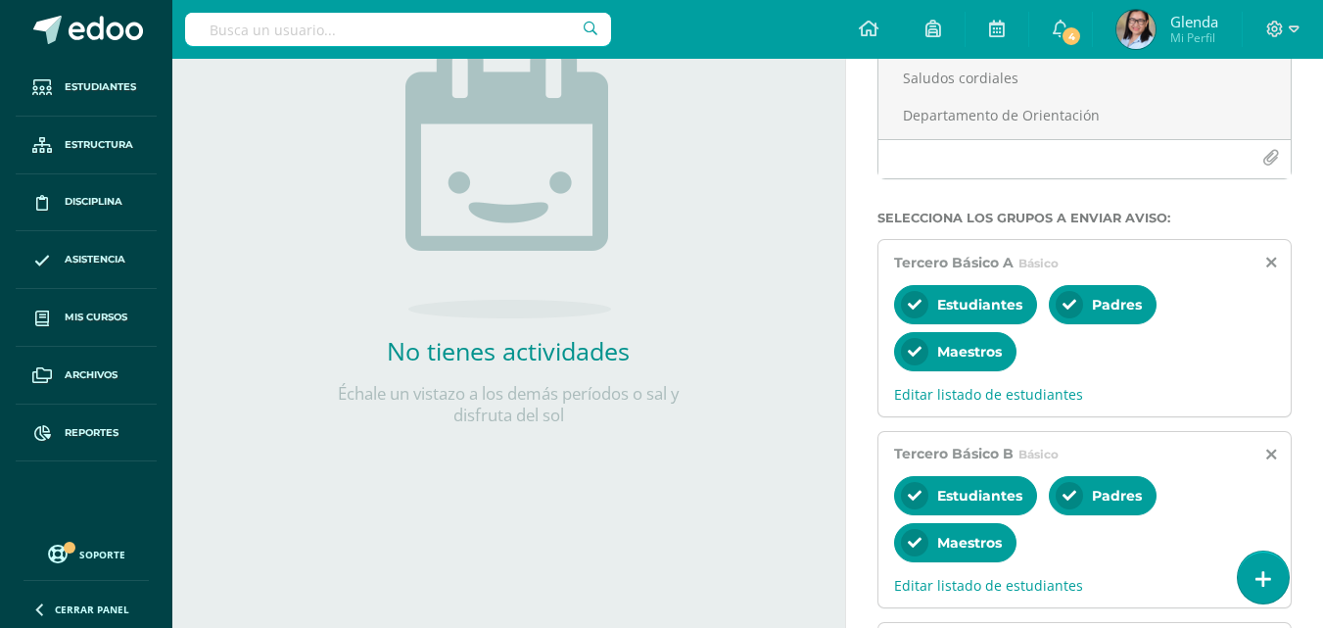
scroll to position [0, 0]
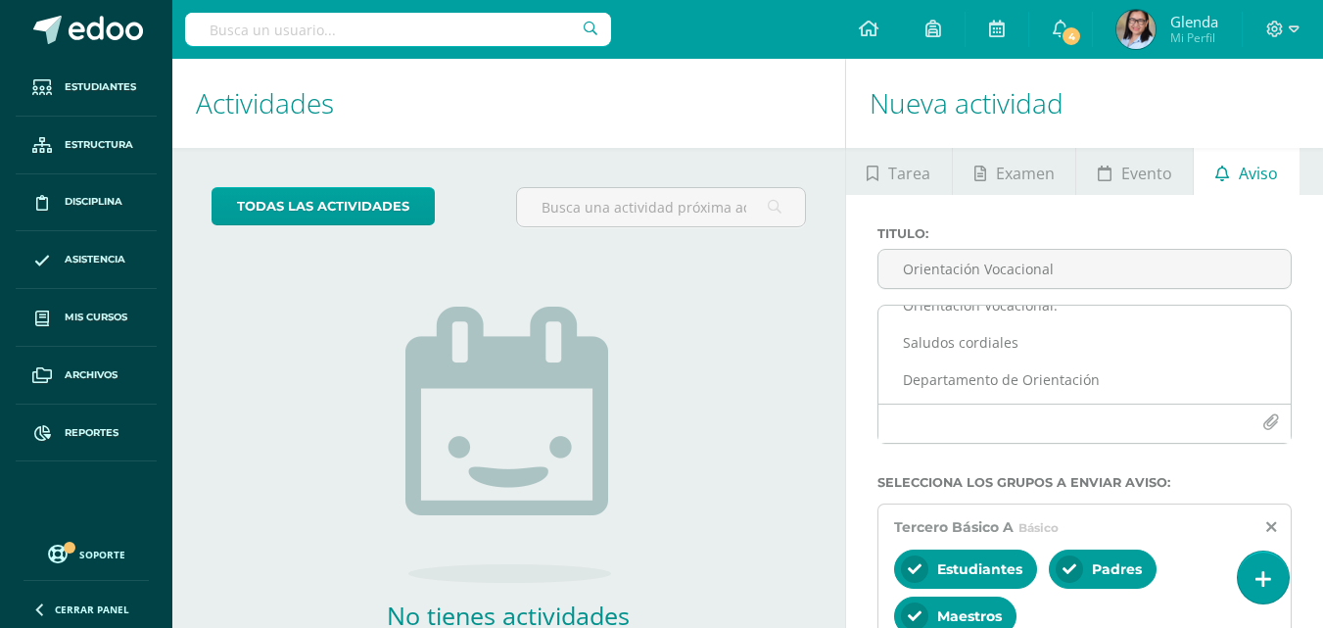
click at [1122, 377] on textarea "Estimados padres de familia: Deseamos bendiciones a sus hogares. Por este medio…" at bounding box center [1084, 354] width 412 height 98
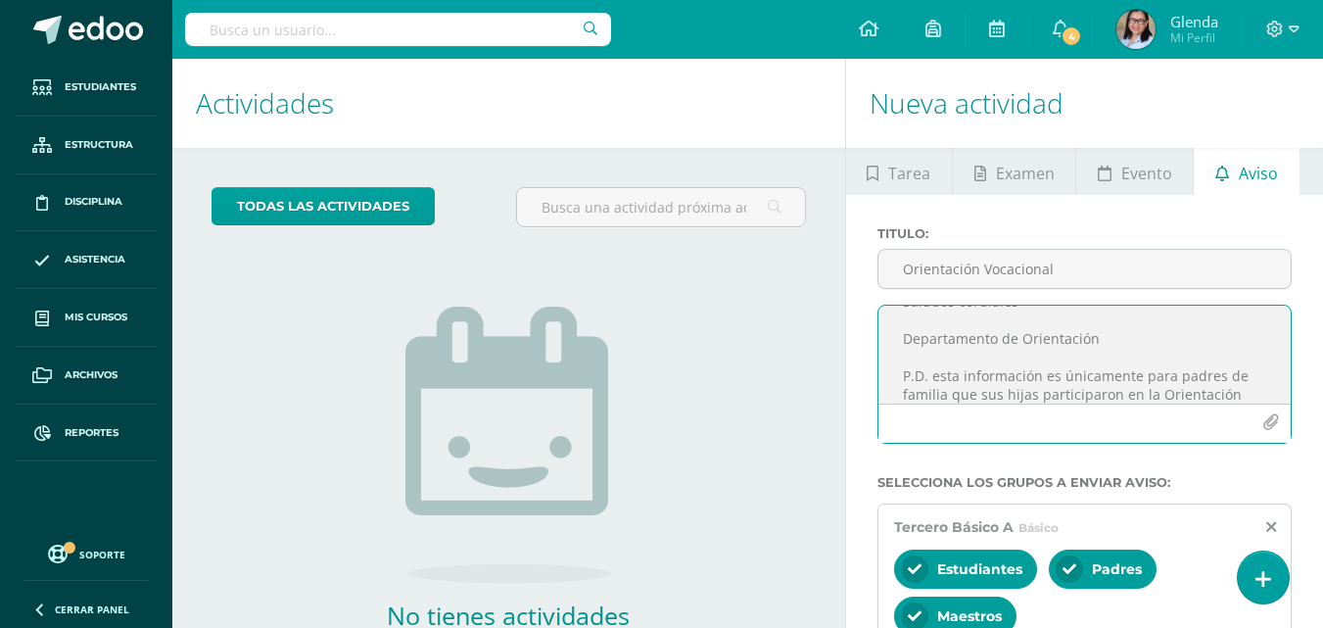
scroll to position [252, 0]
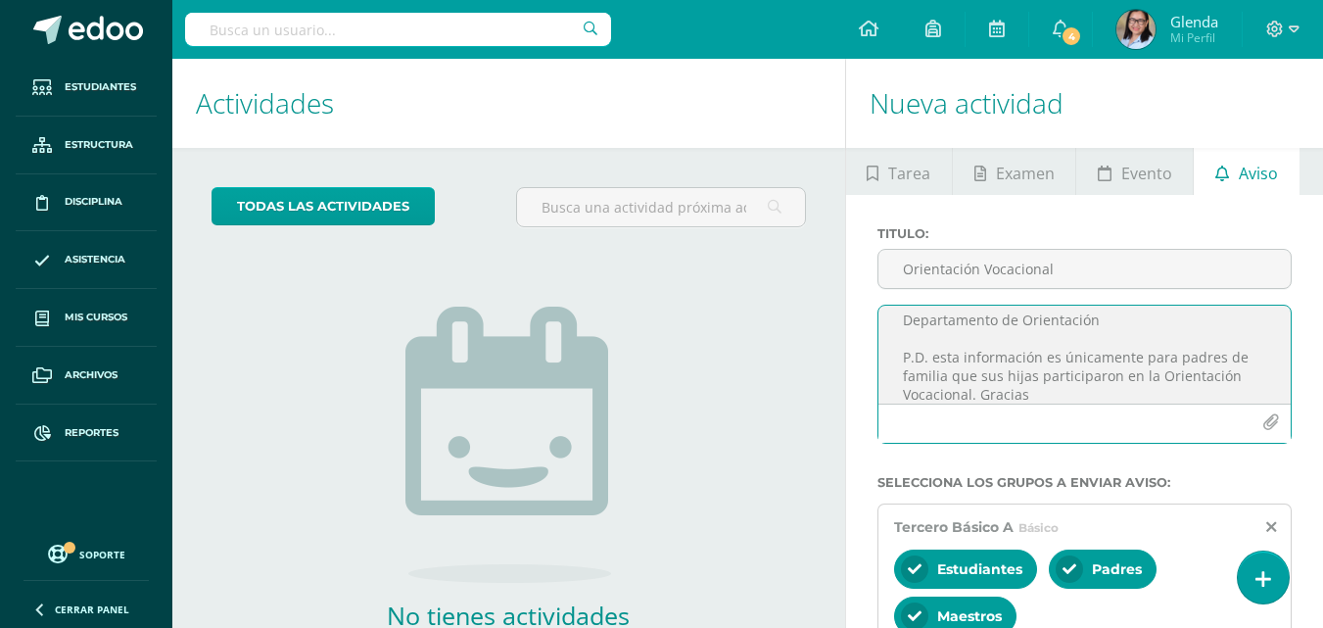
click at [1150, 375] on textarea "Estimados padres de familia: Deseamos bendiciones a sus hogares. Por este medio…" at bounding box center [1084, 354] width 412 height 98
drag, startPoint x: 900, startPoint y: 352, endPoint x: 1203, endPoint y: 386, distance: 305.3
click at [1203, 386] on textarea "Estimados padres de familia: Deseamos bendiciones a sus hogares. Por este medio…" at bounding box center [1084, 354] width 412 height 98
type textarea "Estimados padres de familia: Deseamos bendiciones a sus hogares. Por este medio…"
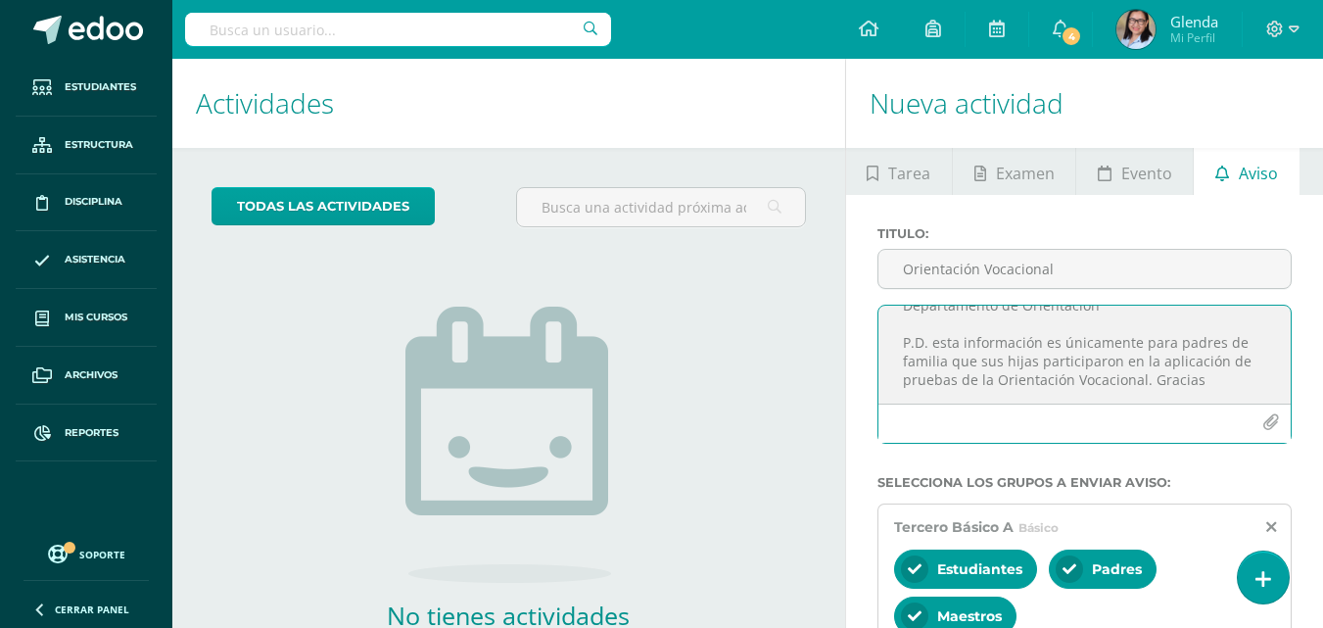
click at [679, 521] on div "No tienes actividades Échale un vistazo a los demás períodos o sal y disfruta d…" at bounding box center [508, 466] width 392 height 447
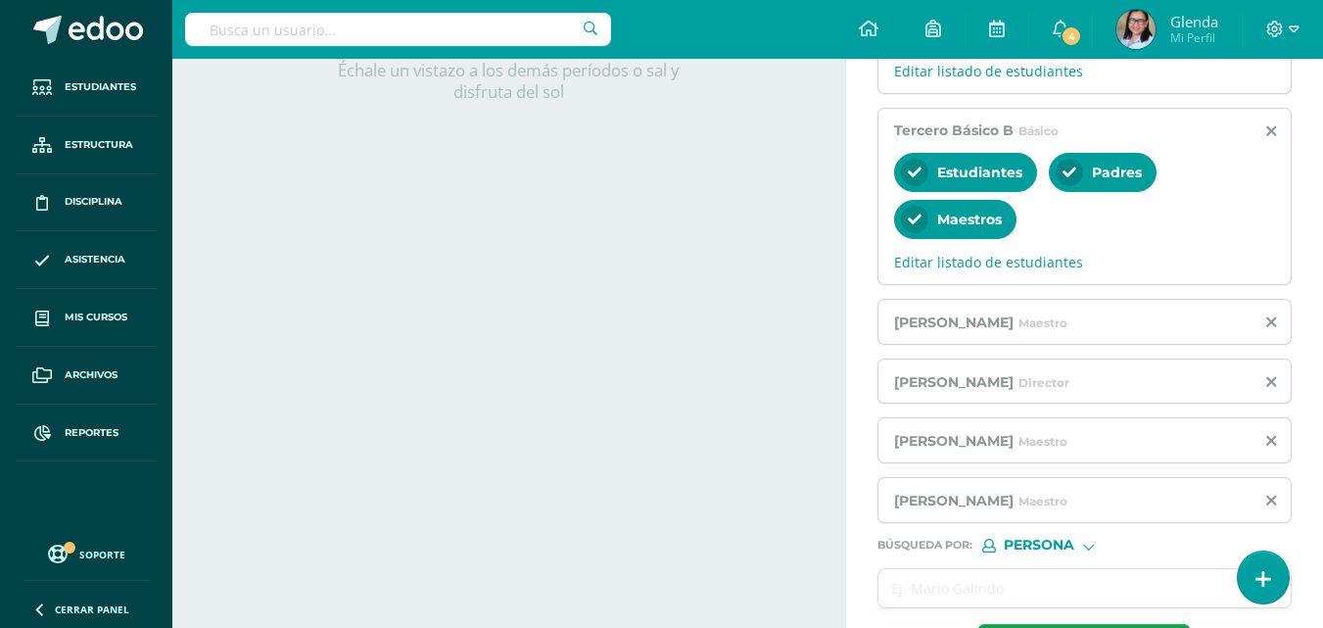
scroll to position [665, 0]
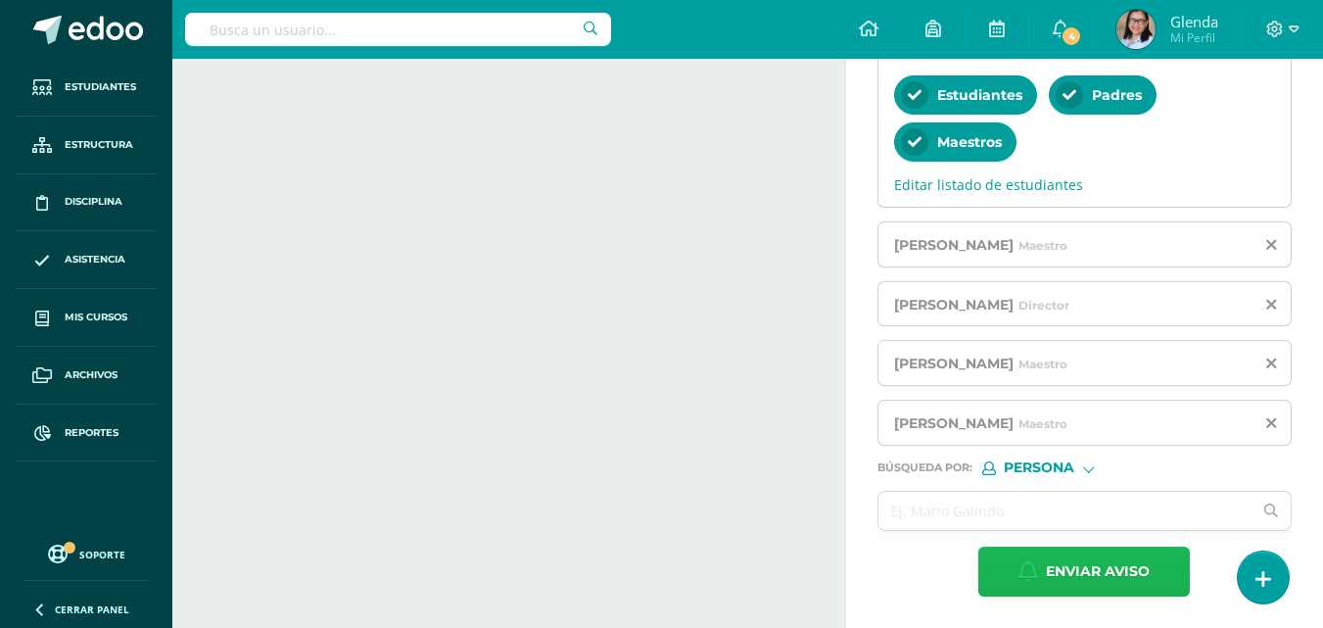
click at [1077, 577] on span "Enviar aviso" at bounding box center [1098, 571] width 104 height 48
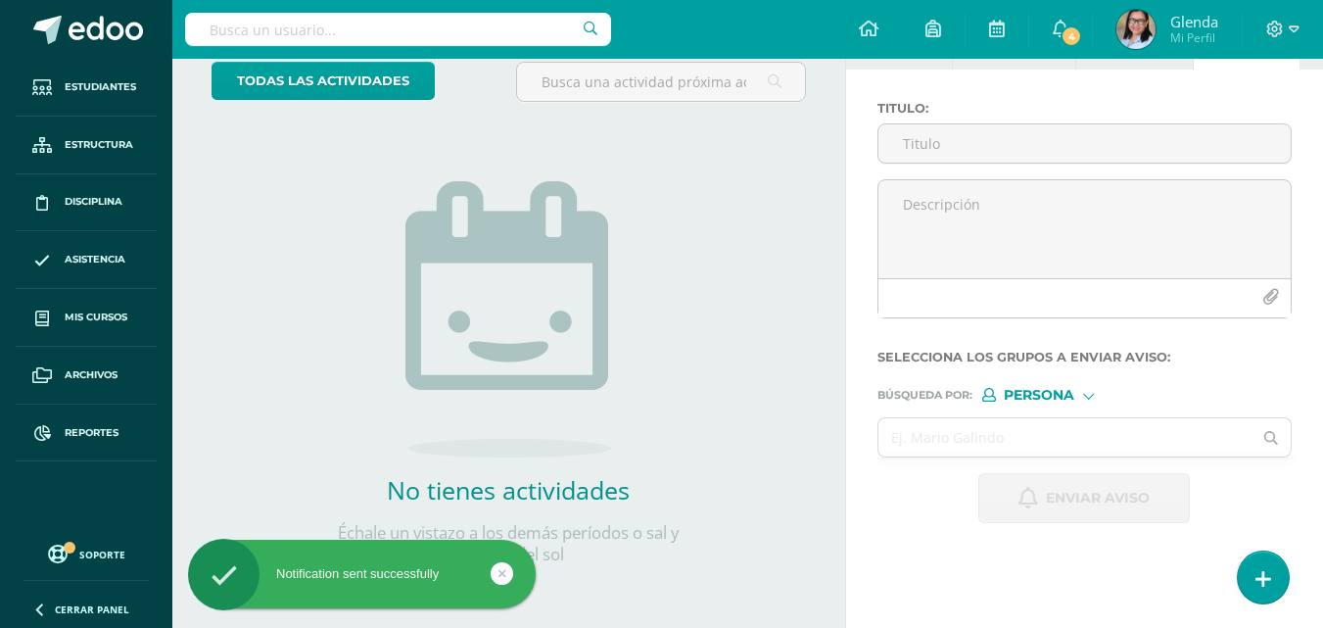
scroll to position [0, 0]
click at [691, 425] on div "No tienes actividades Échale un vistazo a los demás períodos o sal y disfruta d…" at bounding box center [508, 340] width 392 height 447
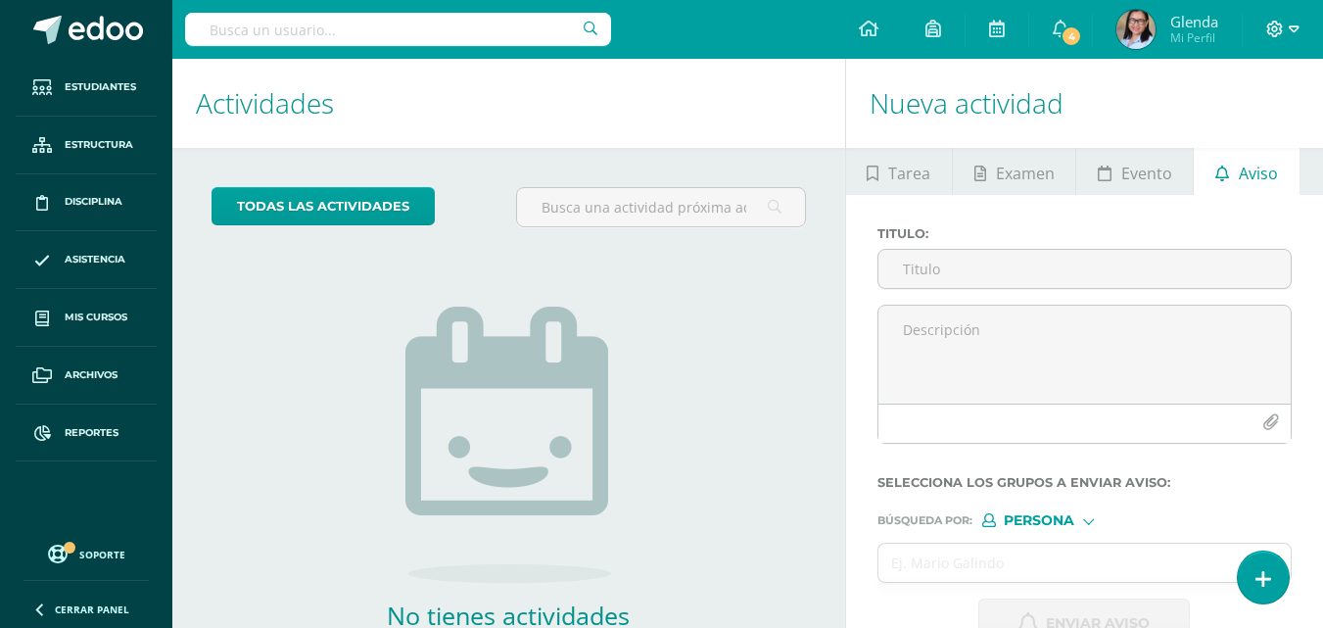
click at [1293, 35] on icon at bounding box center [1293, 30] width 11 height 18
click at [1266, 135] on span "Cerrar sesión" at bounding box center [1233, 133] width 88 height 19
